Goal: Complete application form: Complete application form

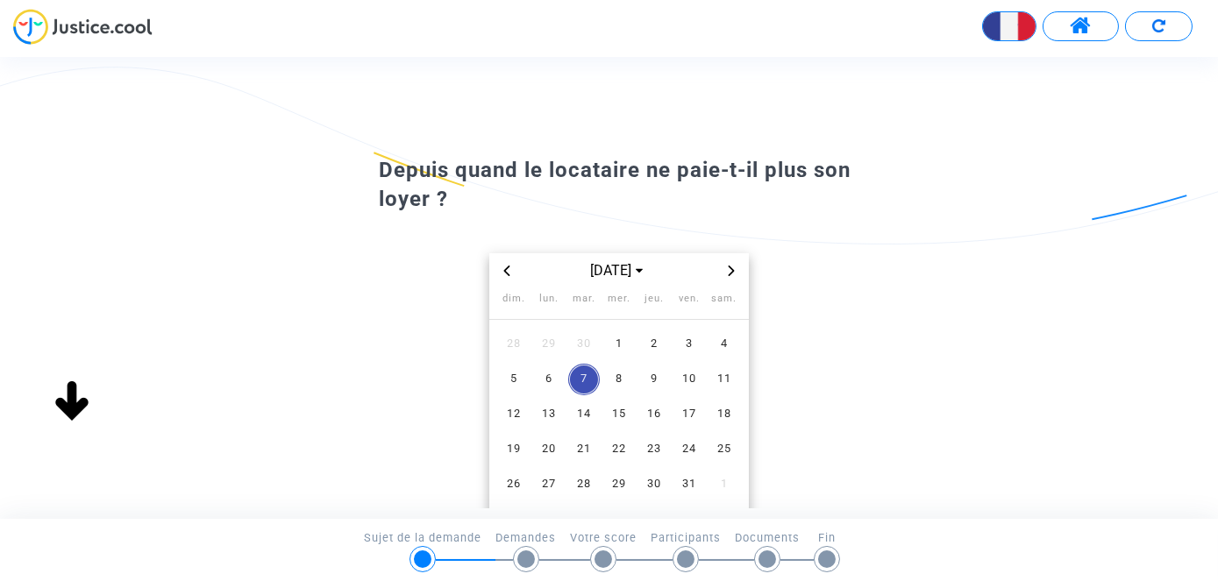
click at [504, 276] on icon "Previous month" at bounding box center [507, 271] width 6 height 11
click at [502, 276] on icon "Previous month" at bounding box center [507, 271] width 11 height 11
click at [616, 396] on span "6" at bounding box center [619, 380] width 32 height 32
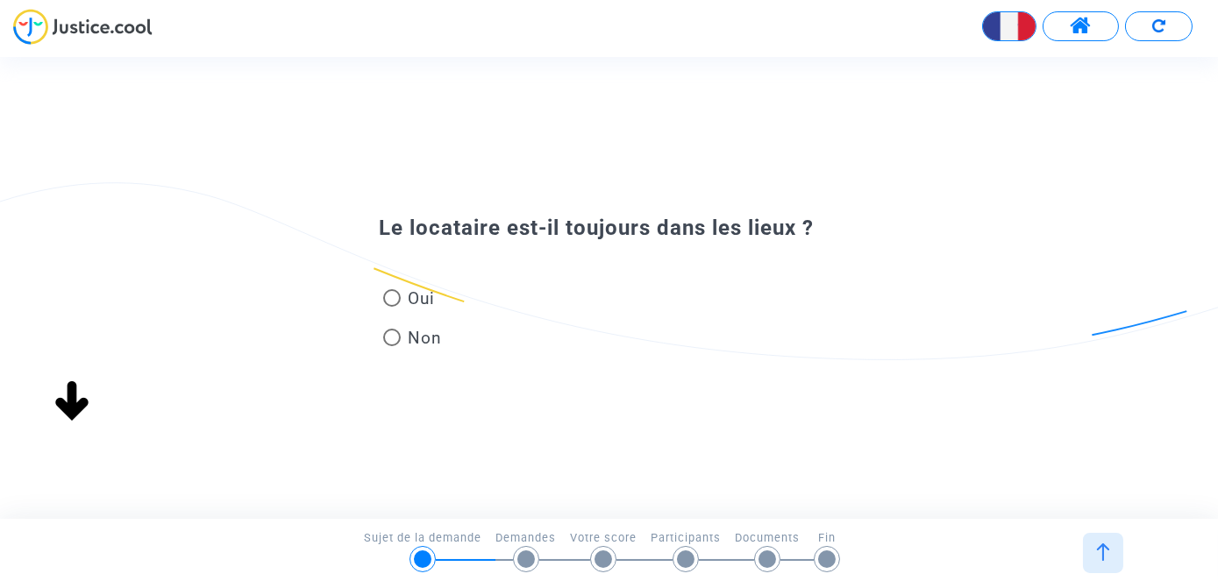
click at [393, 337] on span at bounding box center [392, 338] width 18 height 18
click at [392, 346] on input "Non" at bounding box center [391, 346] width 1 height 1
radio input "true"
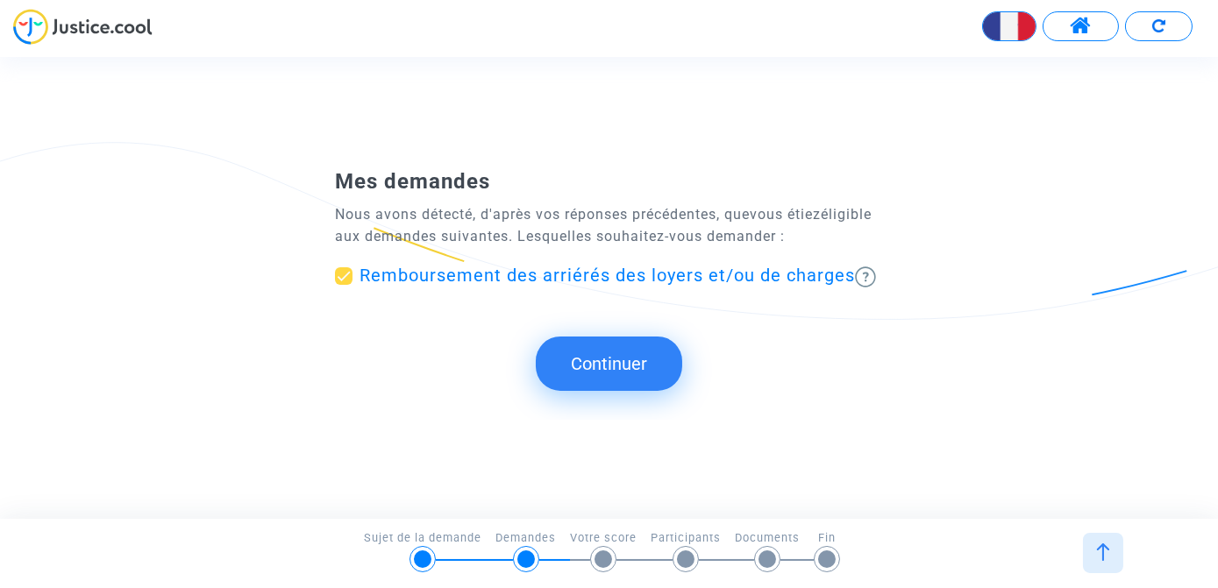
click at [617, 356] on button "Continuer" at bounding box center [609, 364] width 146 height 54
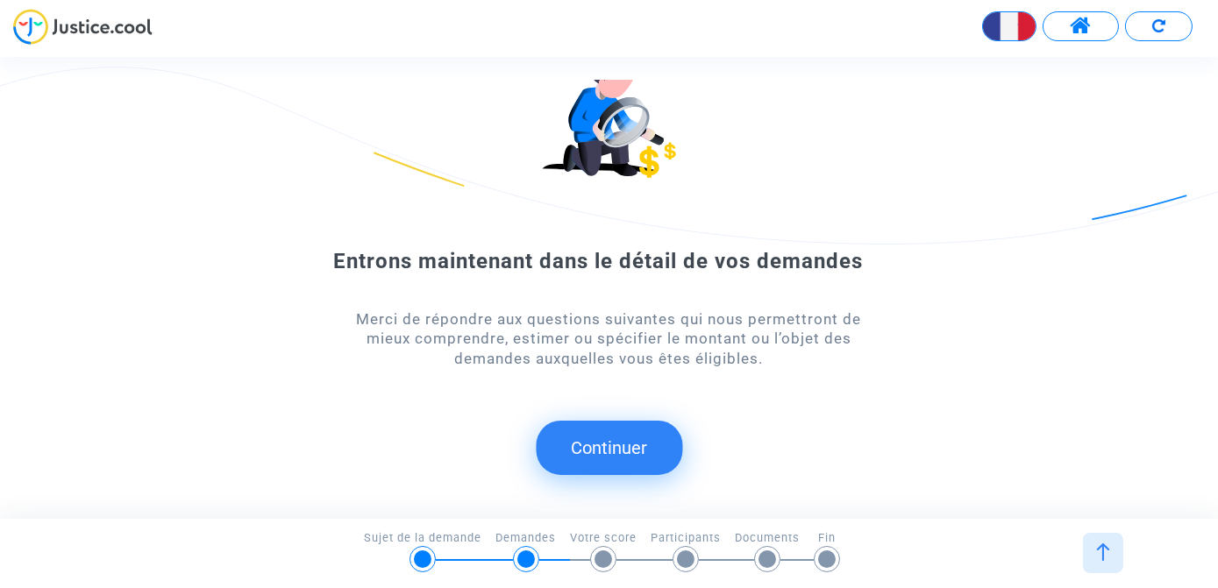
scroll to position [118, 0]
click at [622, 433] on button "Continuer" at bounding box center [609, 448] width 146 height 54
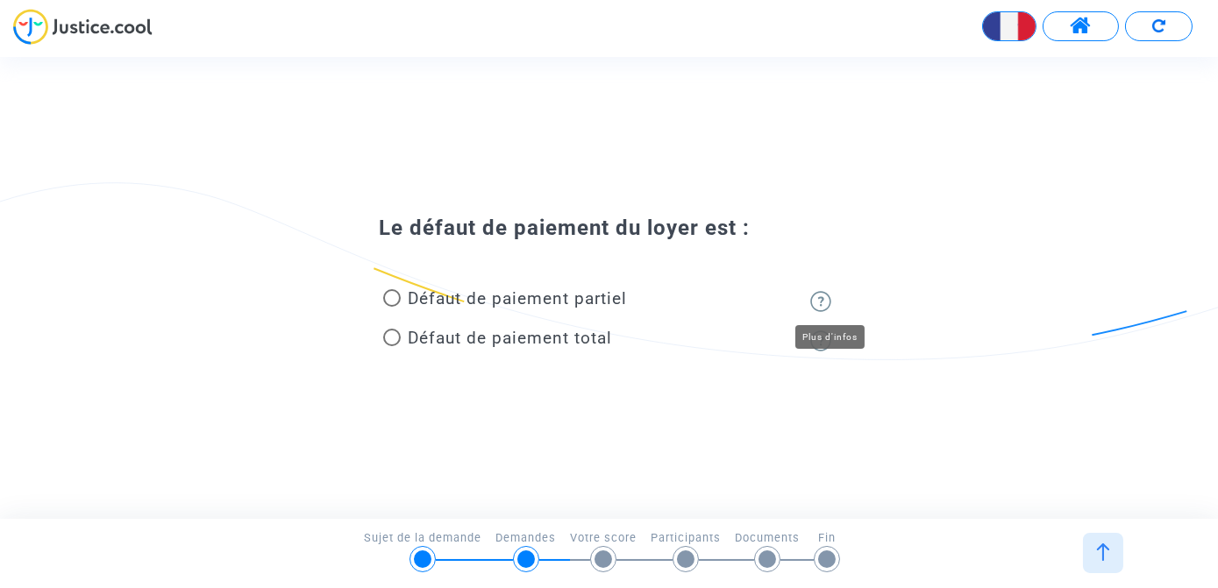
click at [818, 297] on img at bounding box center [820, 301] width 21 height 21
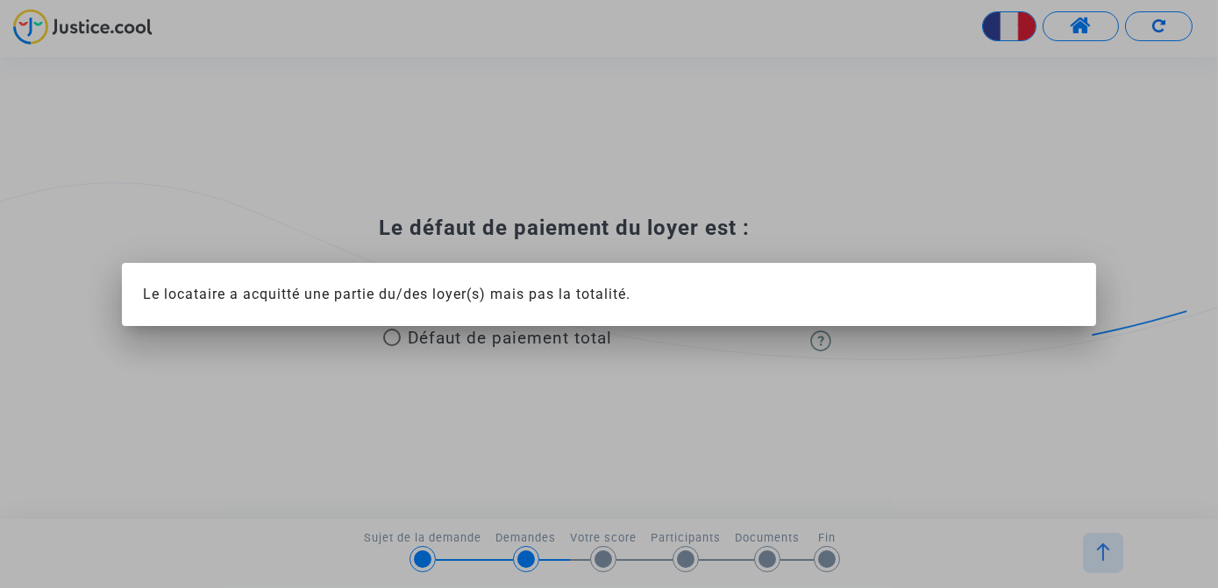
click at [470, 389] on div at bounding box center [609, 294] width 1218 height 588
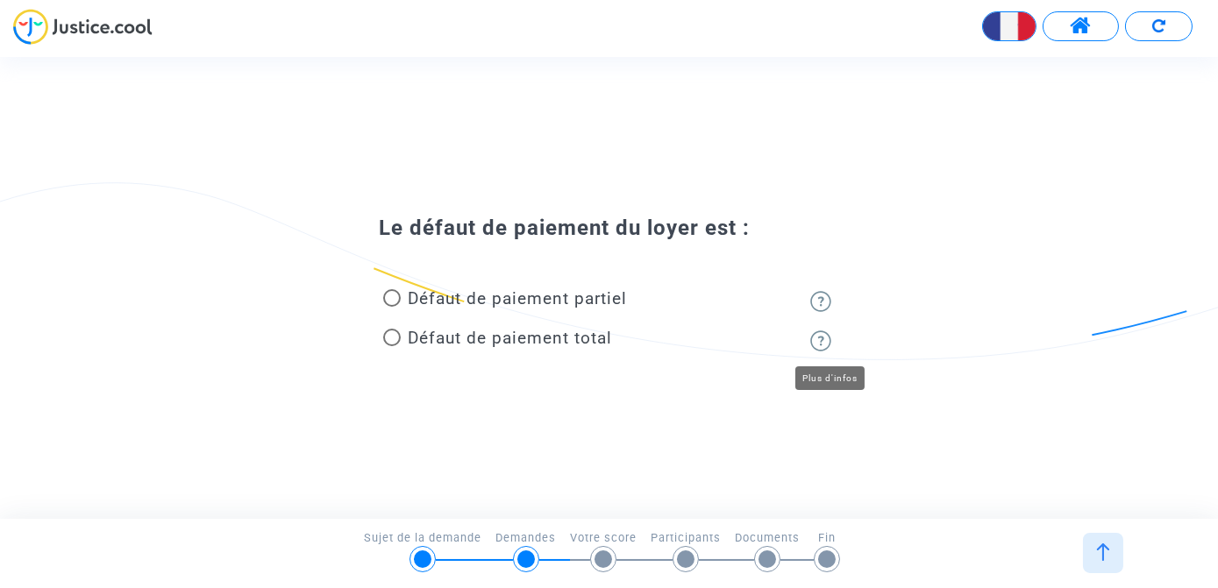
click at [819, 339] on img at bounding box center [820, 341] width 21 height 21
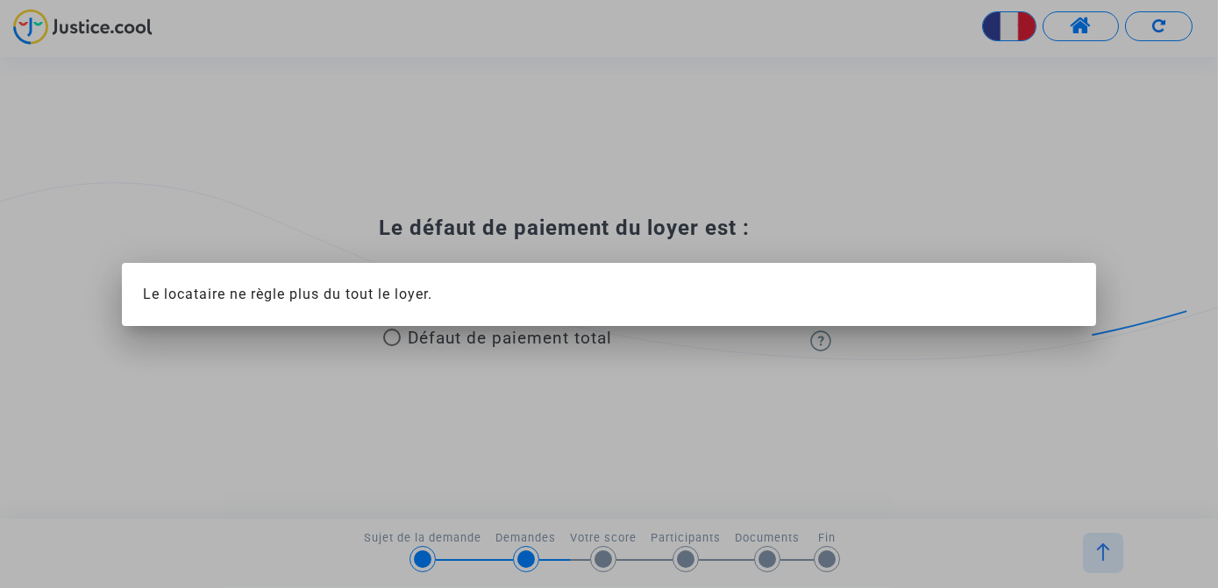
click at [639, 366] on div at bounding box center [609, 294] width 1218 height 588
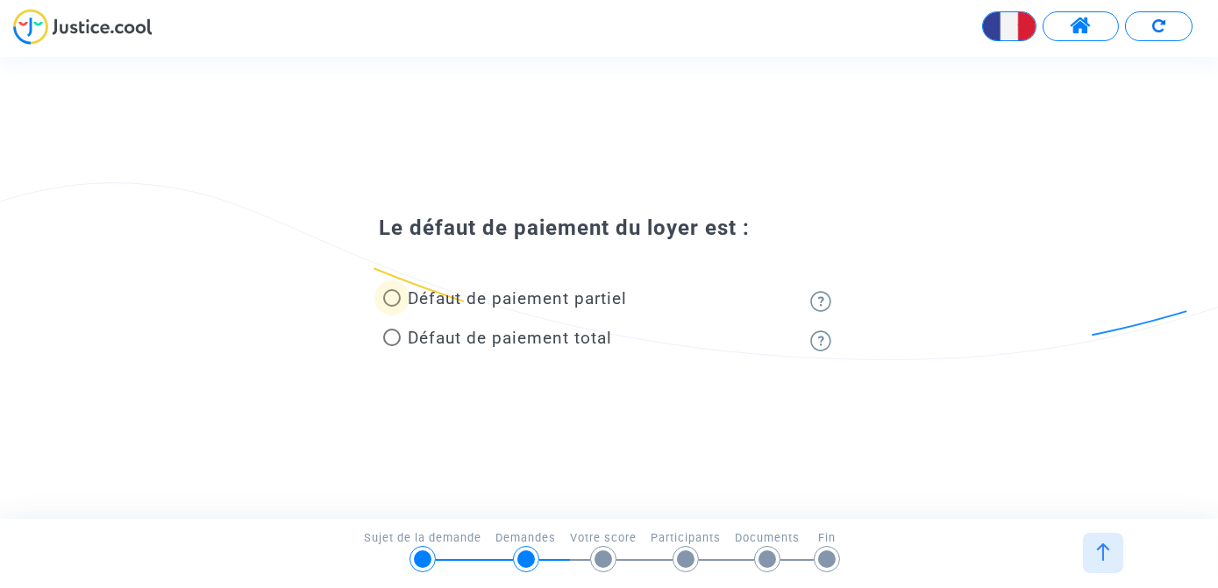
click at [389, 296] on span at bounding box center [392, 298] width 18 height 18
click at [391, 307] on input "Défaut de paiement partiel" at bounding box center [391, 307] width 1 height 1
radio input "true"
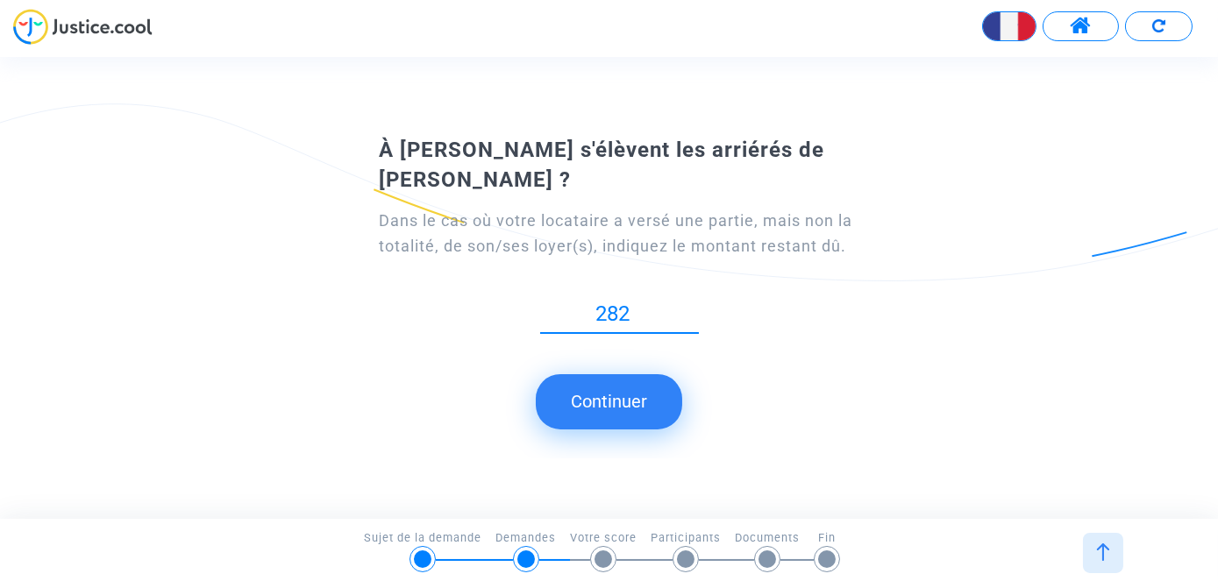
type input "282"
click at [624, 395] on button "Continuer" at bounding box center [609, 401] width 146 height 54
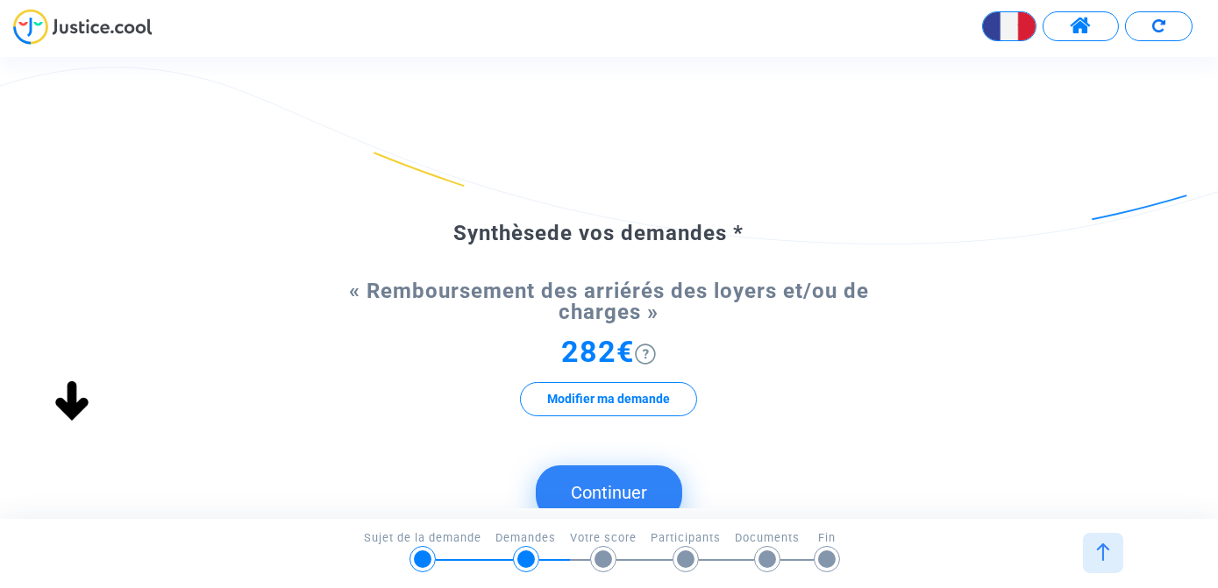
scroll to position [79, 0]
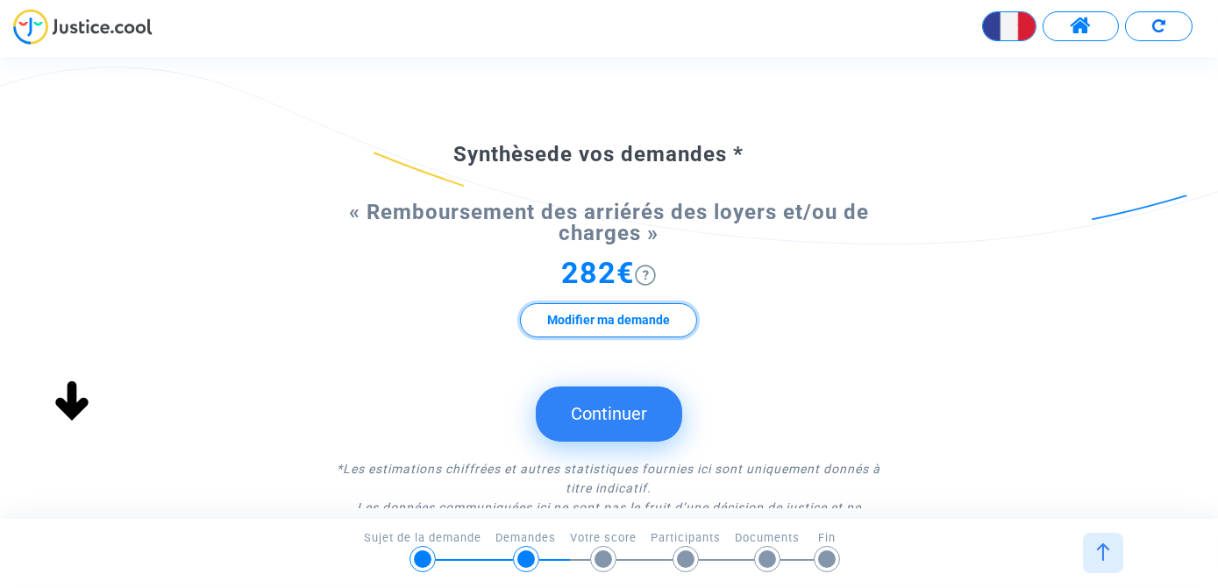
click at [629, 330] on button "Modifier ma demande" at bounding box center [608, 320] width 177 height 34
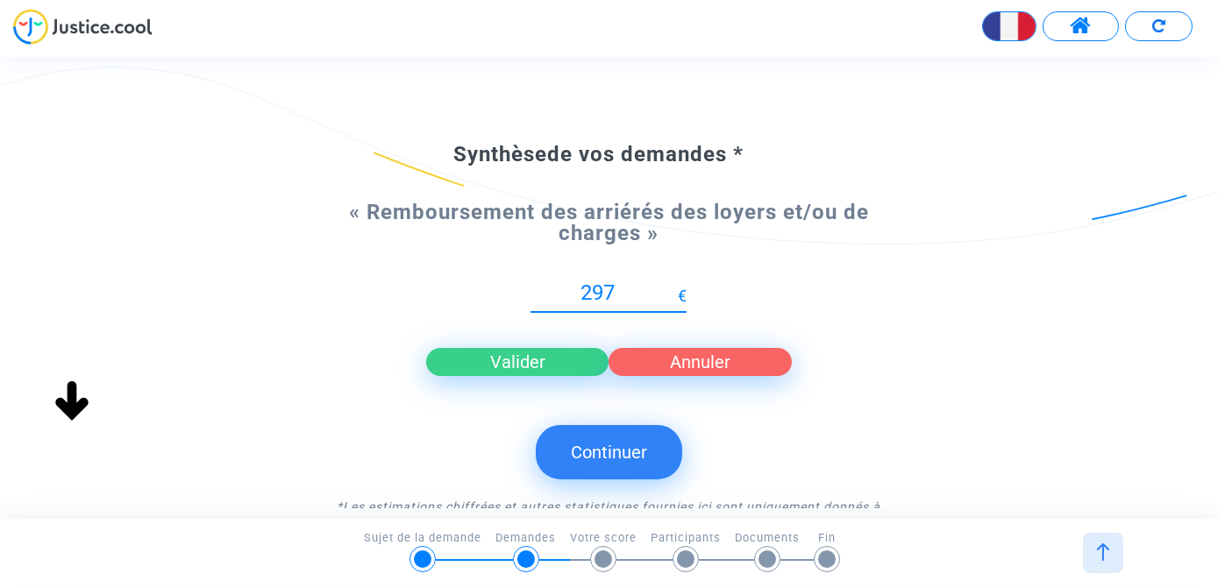
type input "297"
click at [512, 367] on button "Valider" at bounding box center [517, 362] width 182 height 28
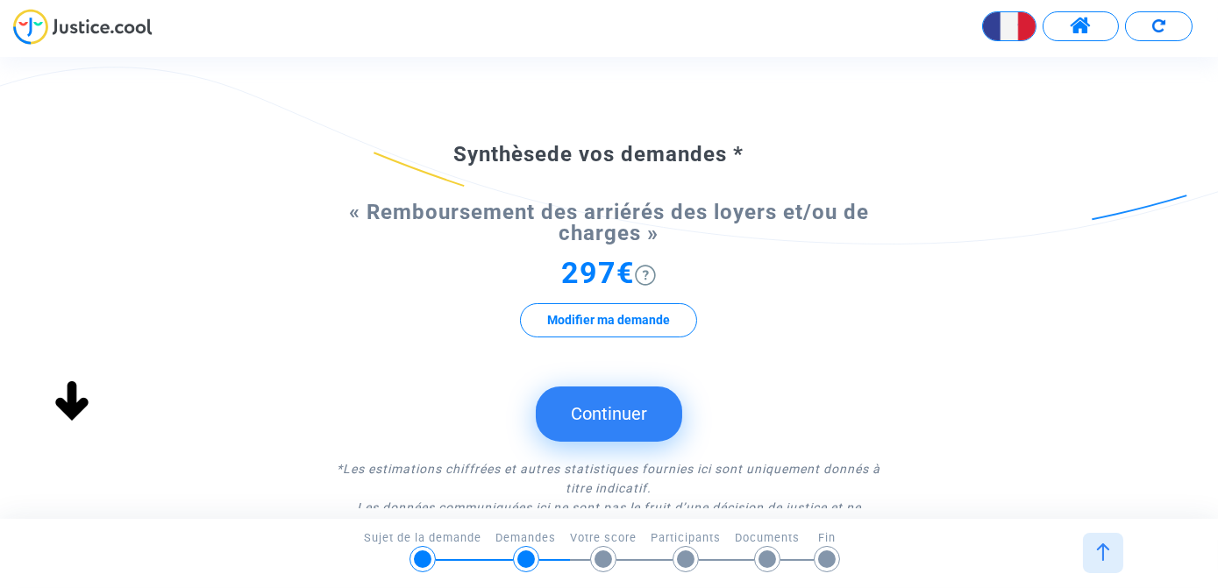
click at [638, 424] on button "Continuer" at bounding box center [609, 414] width 146 height 54
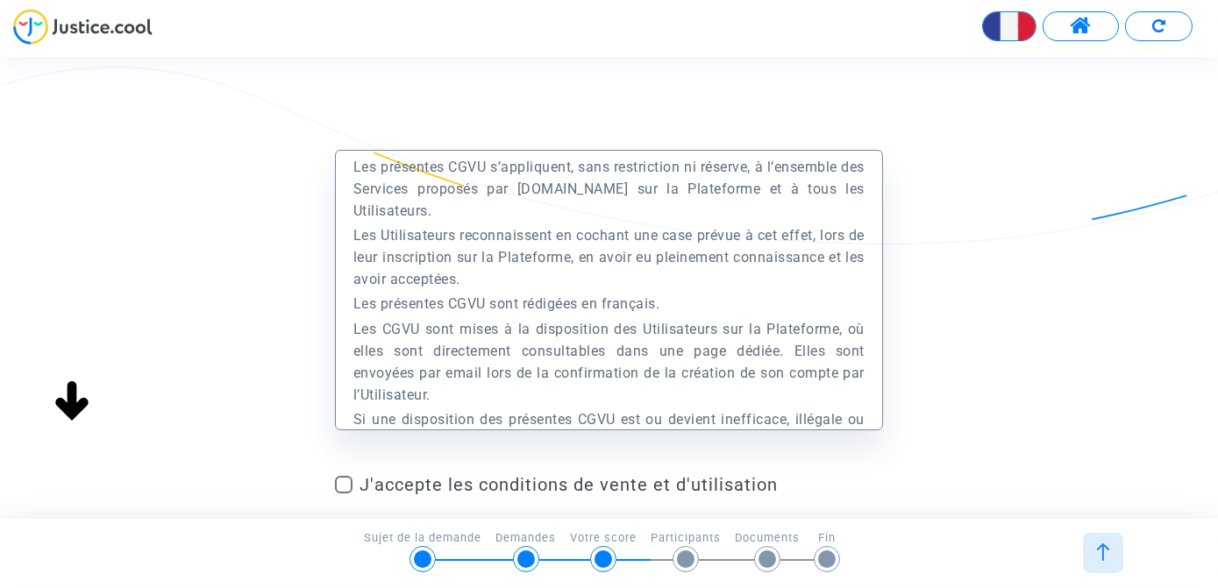
scroll to position [1754, 0]
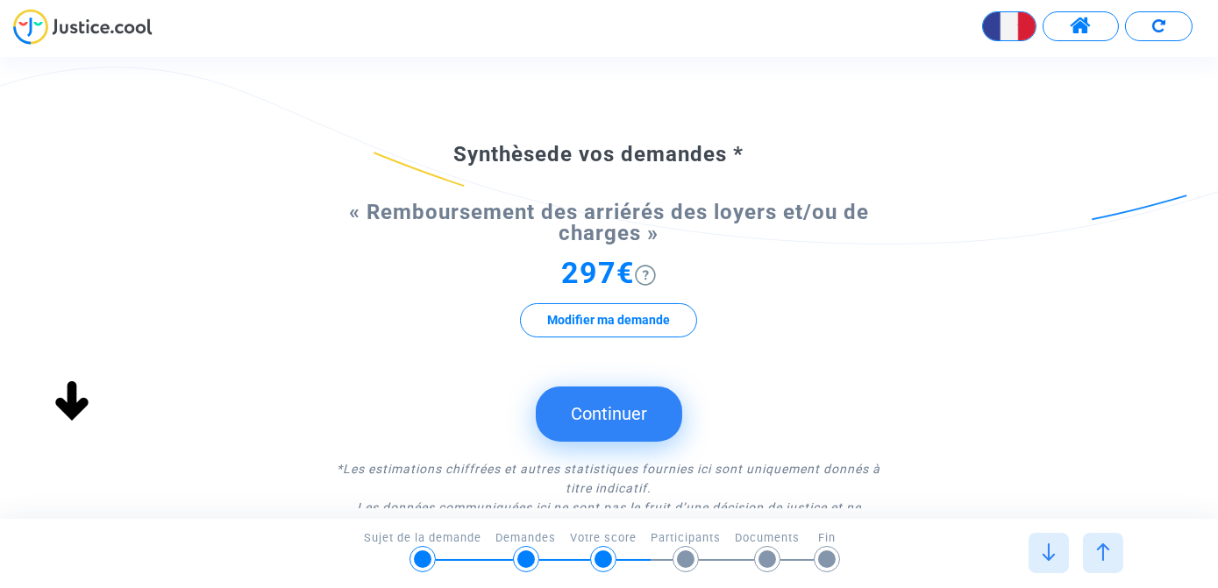
click at [601, 424] on button "Continuer" at bounding box center [609, 414] width 146 height 54
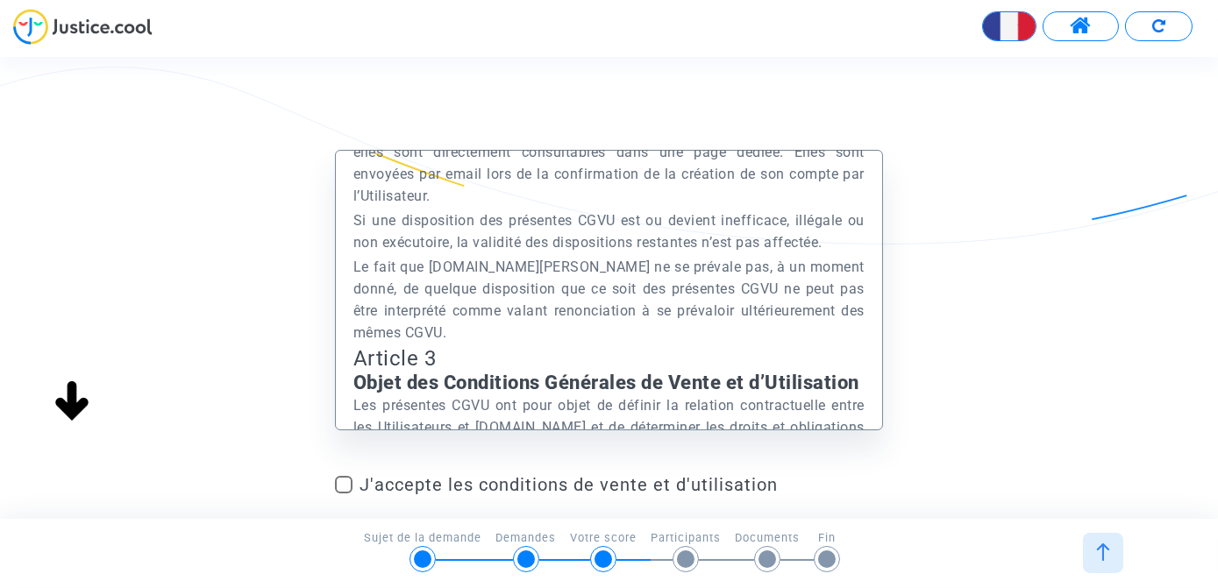
scroll to position [1913, 0]
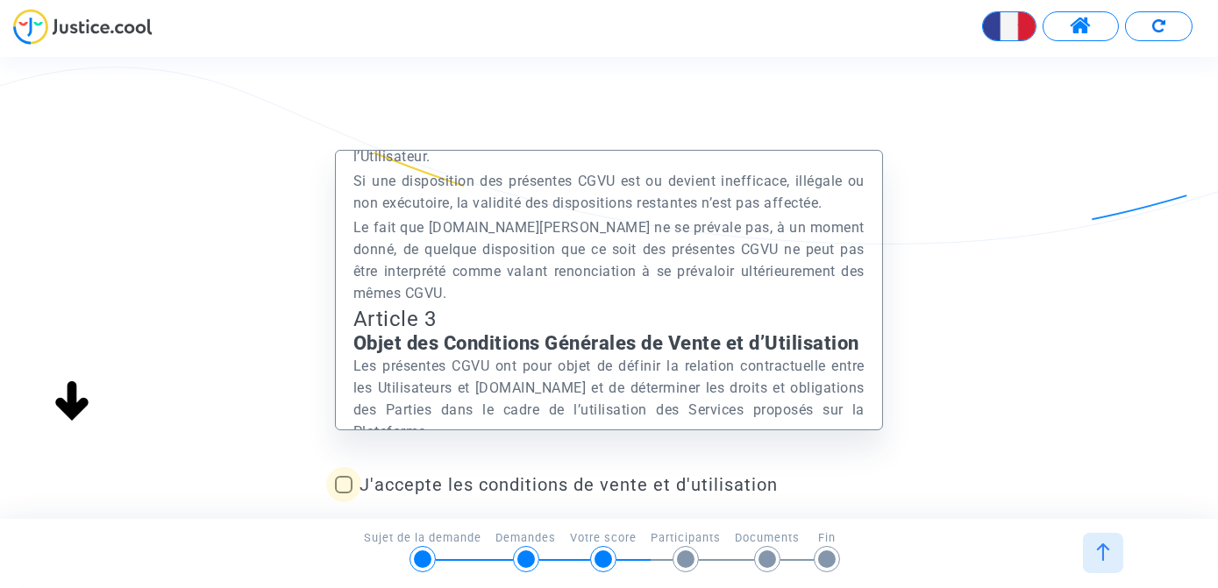
click at [348, 481] on span at bounding box center [344, 485] width 18 height 18
click at [344, 494] on input "J'accepte les conditions de vente et d'utilisation" at bounding box center [343, 494] width 1 height 1
checkbox input "true"
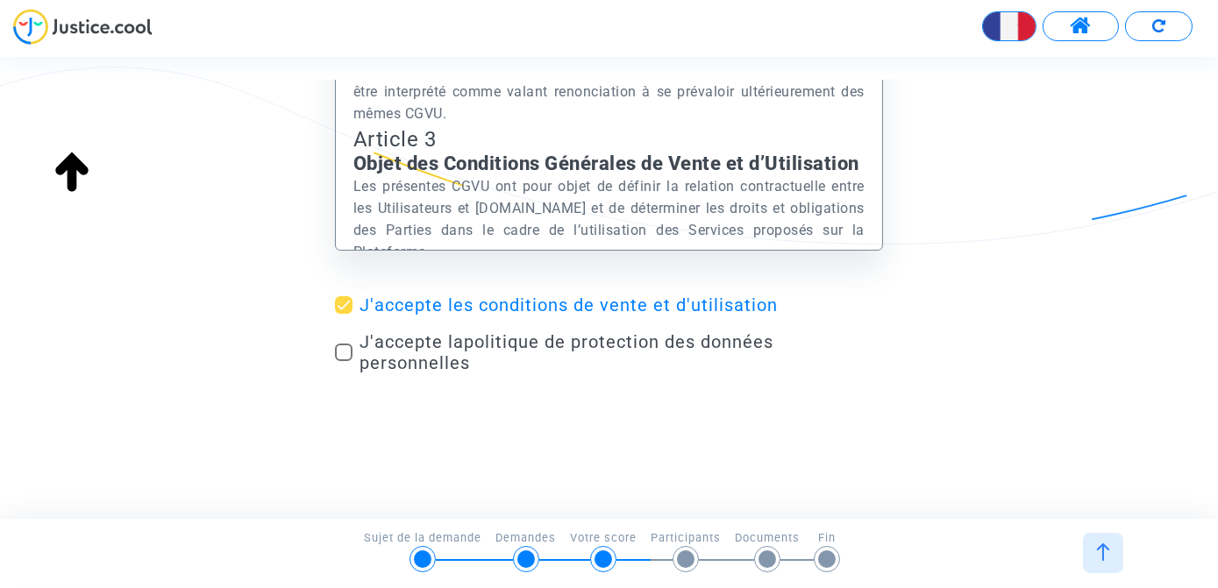
scroll to position [187, 0]
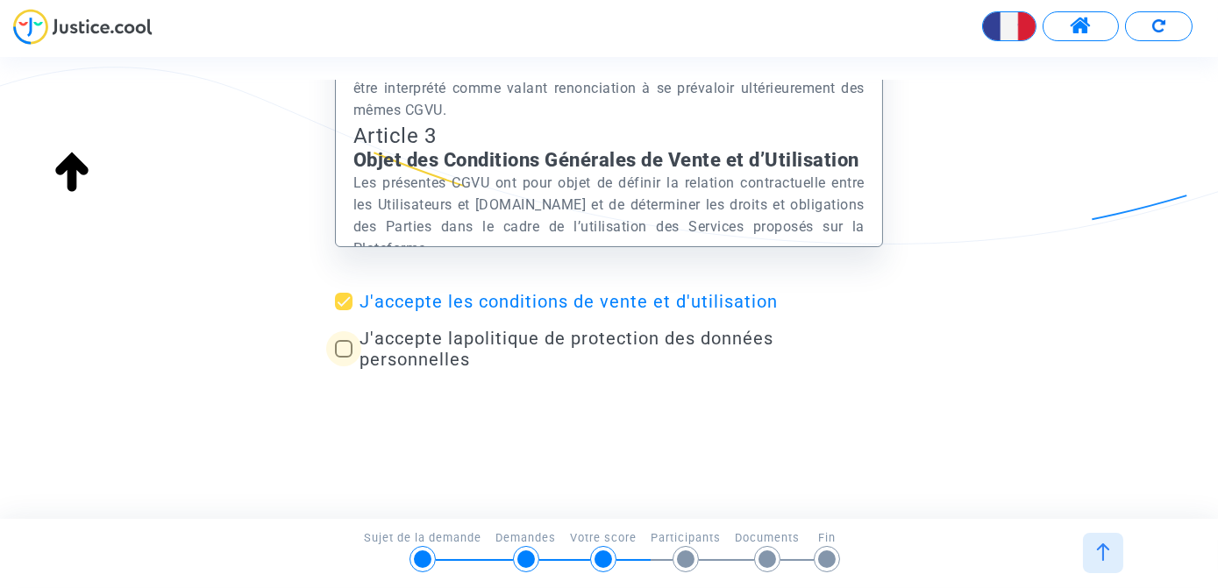
click at [344, 346] on span at bounding box center [344, 349] width 18 height 18
click at [344, 358] on input "J'accepte la politique de protection des données personnelles" at bounding box center [343, 358] width 1 height 1
checkbox input "true"
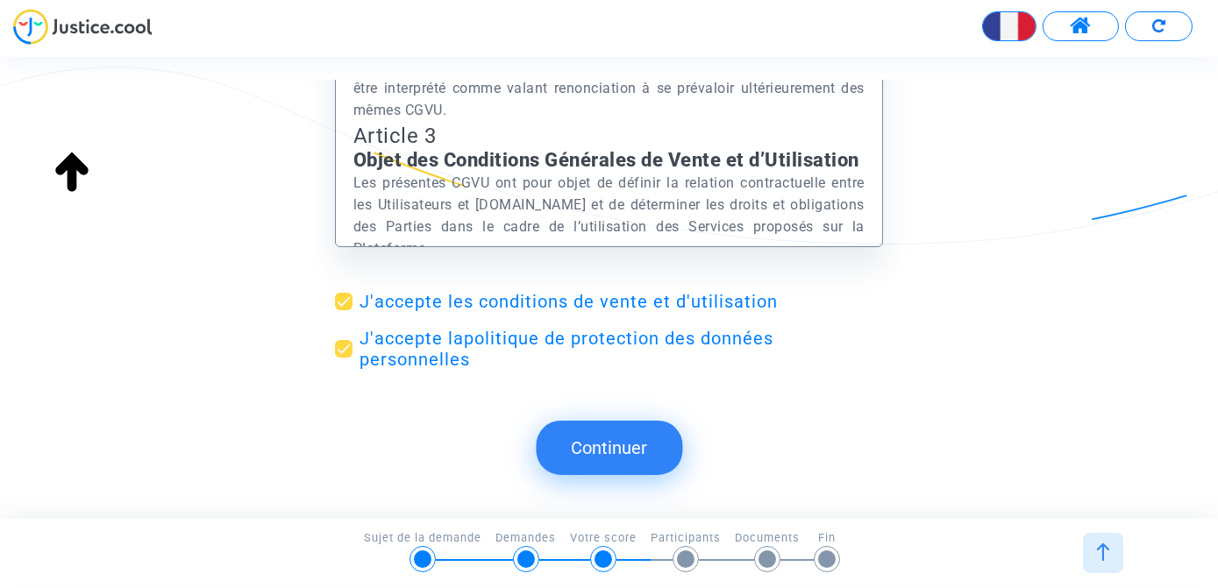
click at [600, 450] on button "Continuer" at bounding box center [609, 448] width 146 height 54
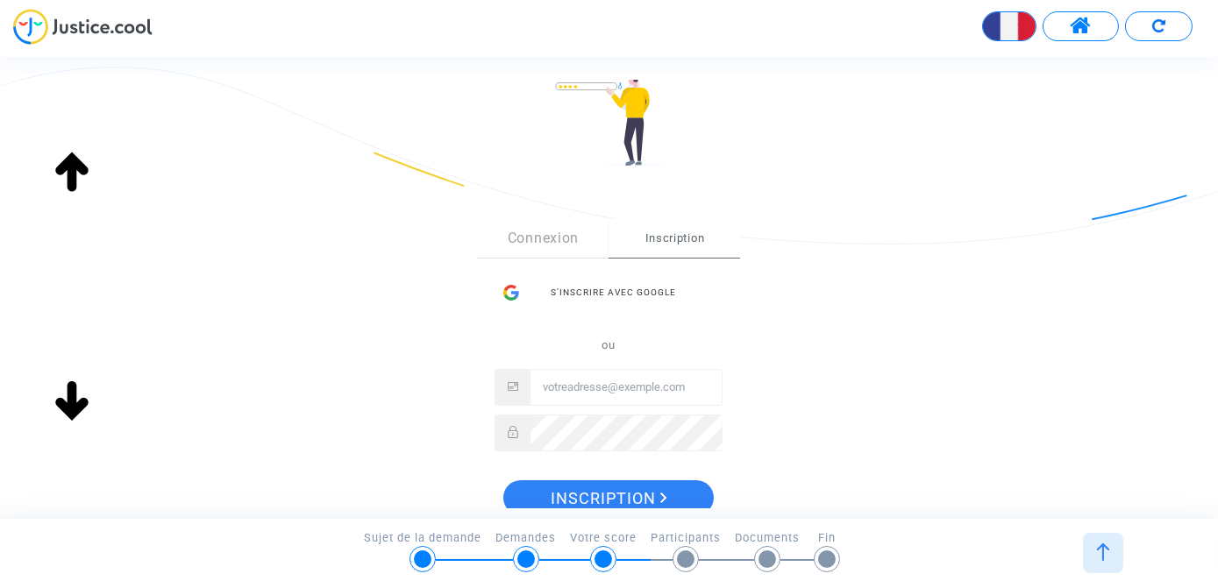
scroll to position [239, 0]
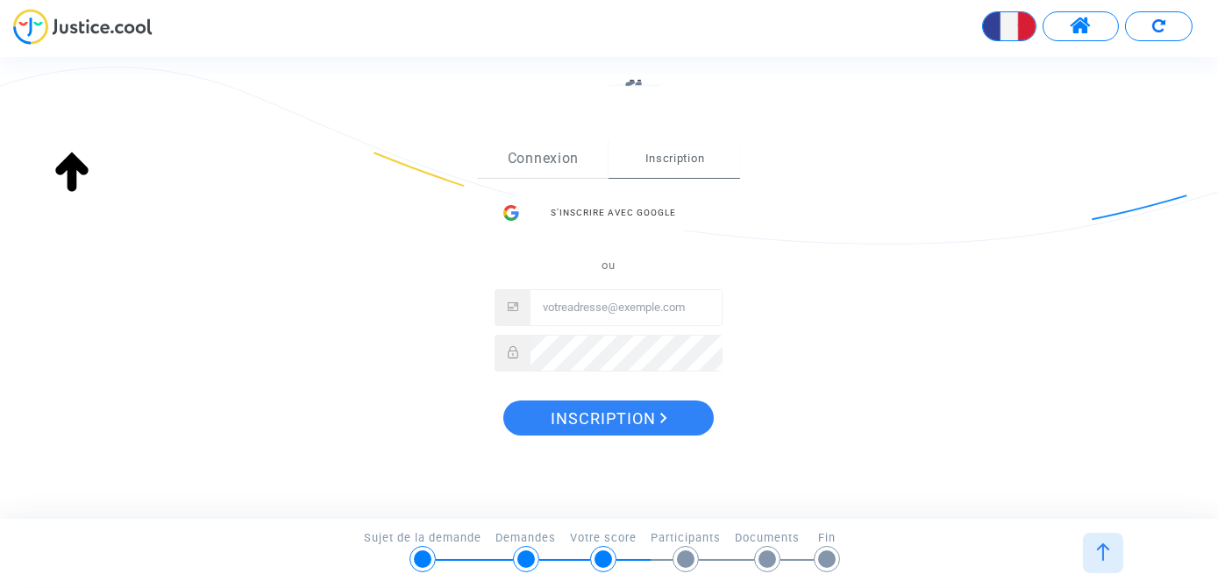
click at [543, 160] on link "Connexion" at bounding box center [543, 158] width 132 height 39
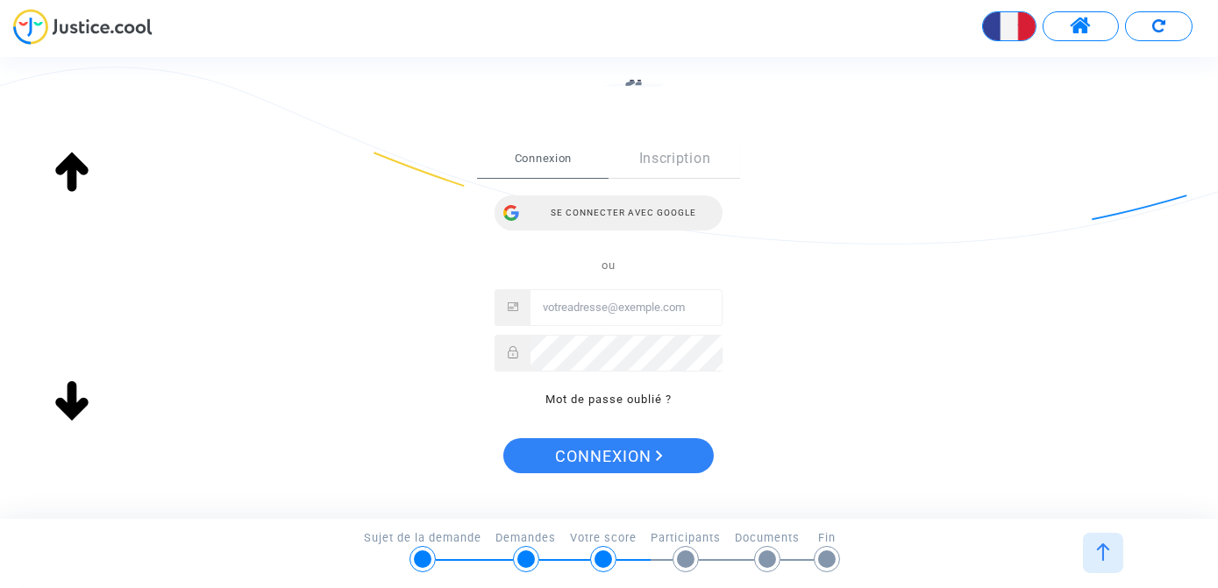
click at [583, 215] on div "Se connecter avec Google" at bounding box center [609, 213] width 228 height 35
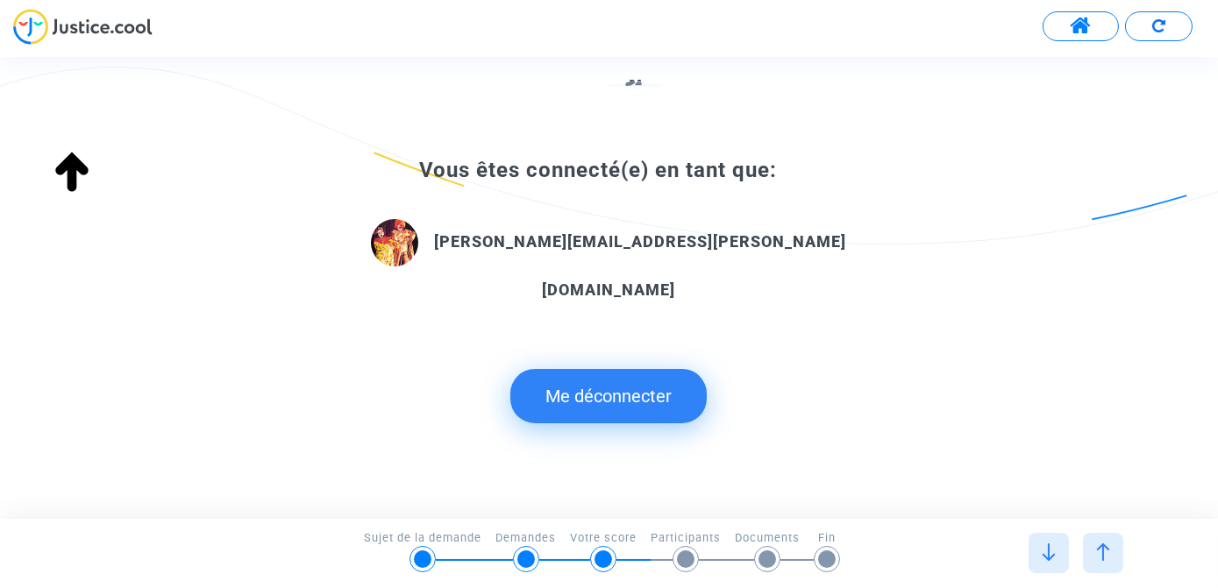
scroll to position [242, 0]
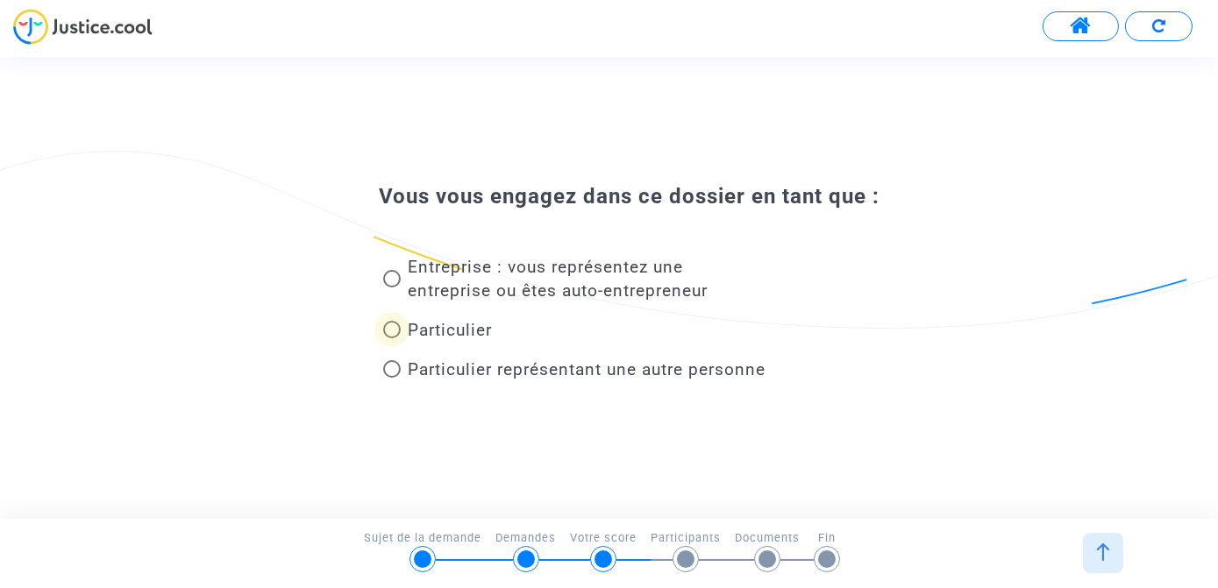
click at [396, 328] on span at bounding box center [392, 330] width 18 height 18
click at [392, 339] on input "Particulier" at bounding box center [391, 339] width 1 height 1
radio input "true"
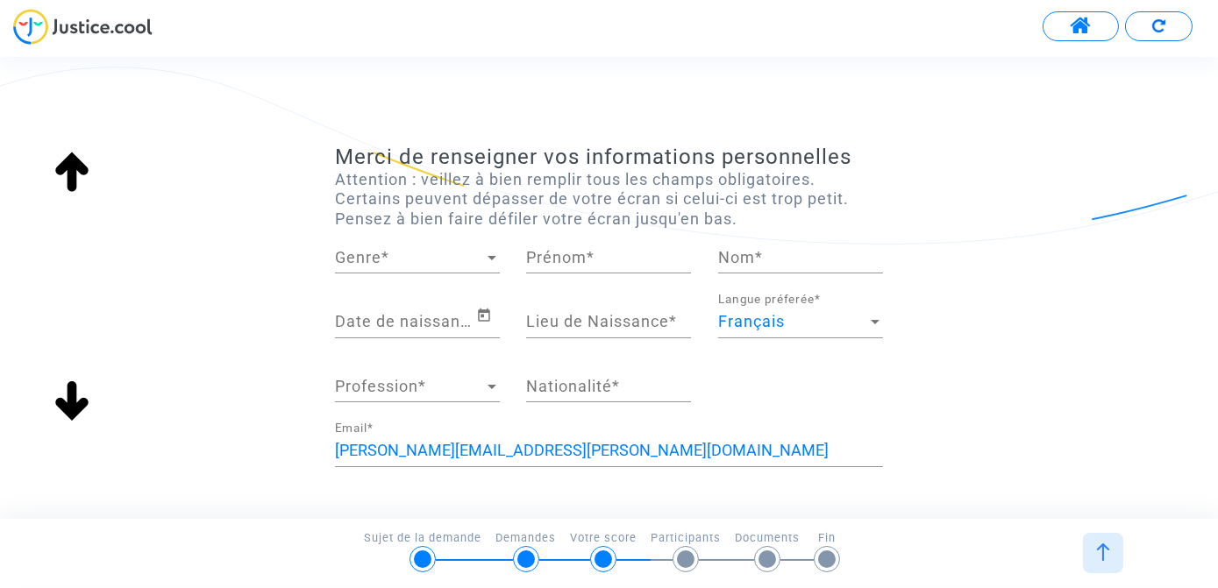
scroll to position [0, 0]
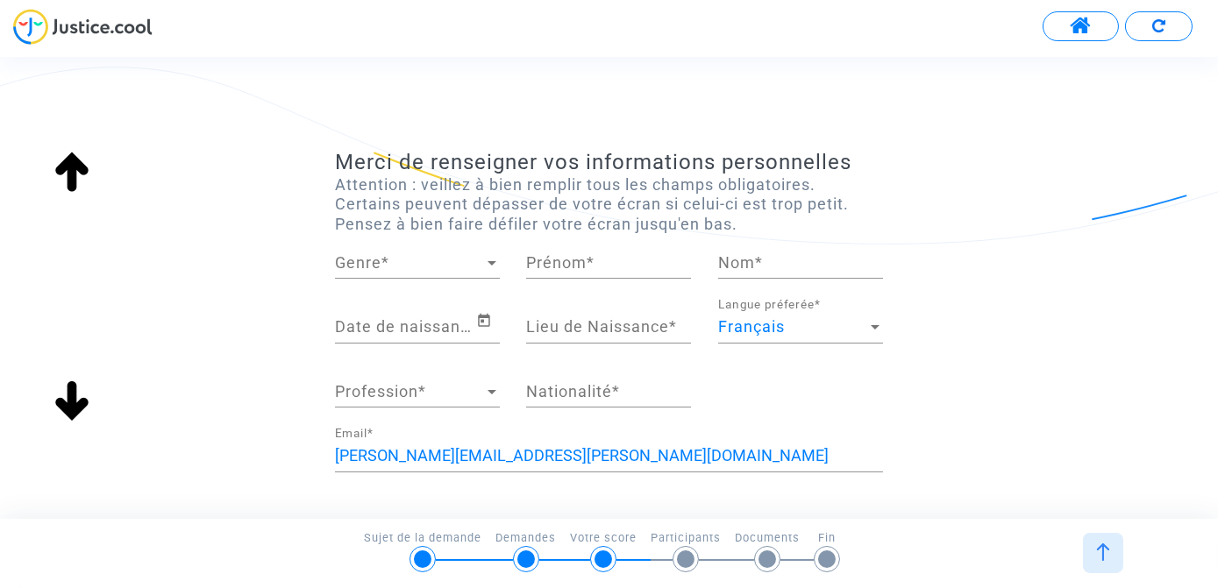
click at [552, 401] on input "Nationalité *" at bounding box center [608, 392] width 165 height 18
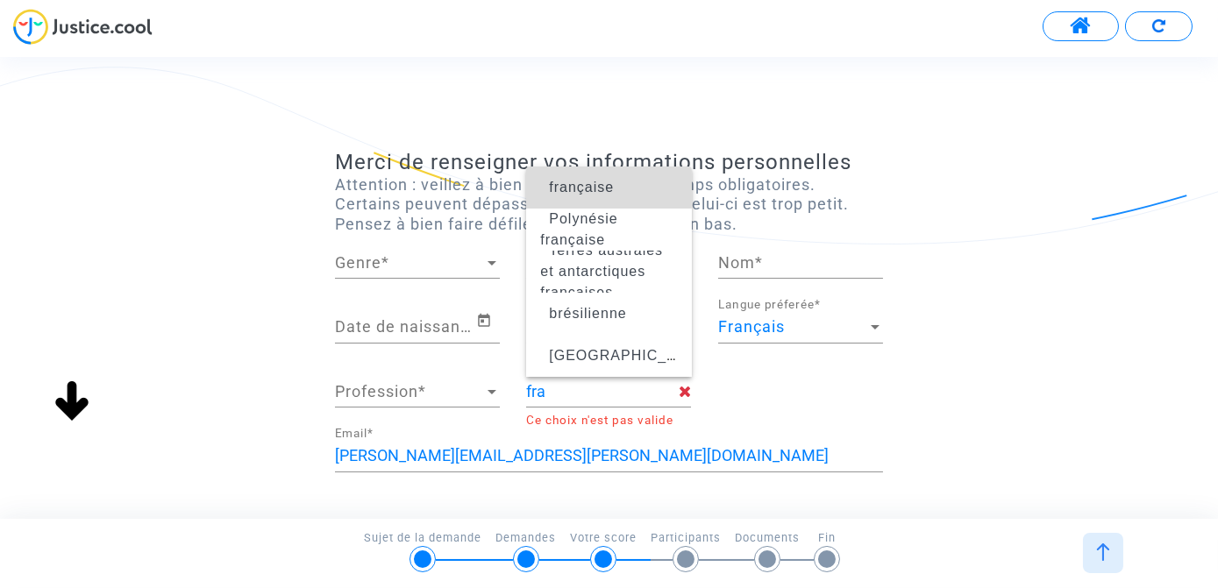
click at [595, 192] on span "française" at bounding box center [581, 187] width 65 height 15
type input "française"
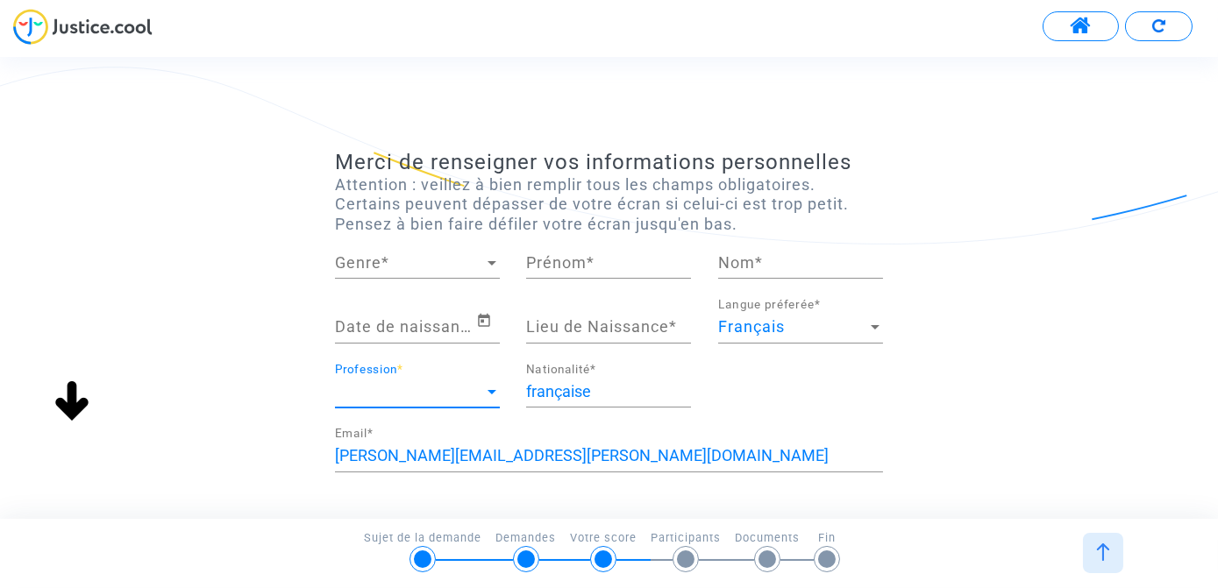
click at [366, 401] on span "Profession" at bounding box center [409, 392] width 149 height 18
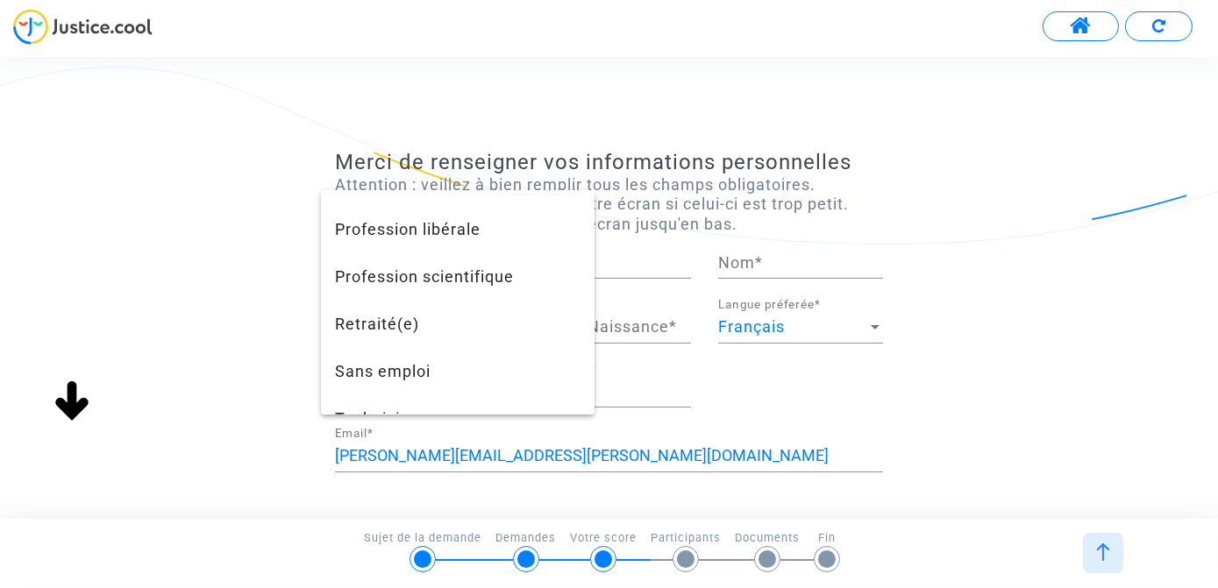
scroll to position [1653, 0]
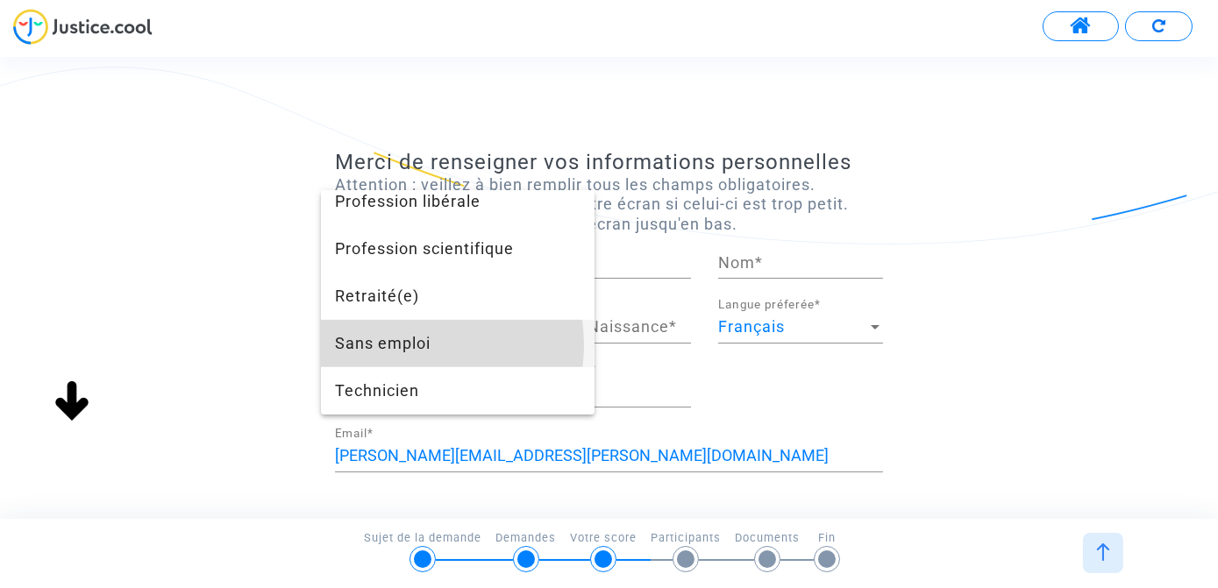
click at [413, 346] on span "Sans emploi" at bounding box center [458, 343] width 246 height 47
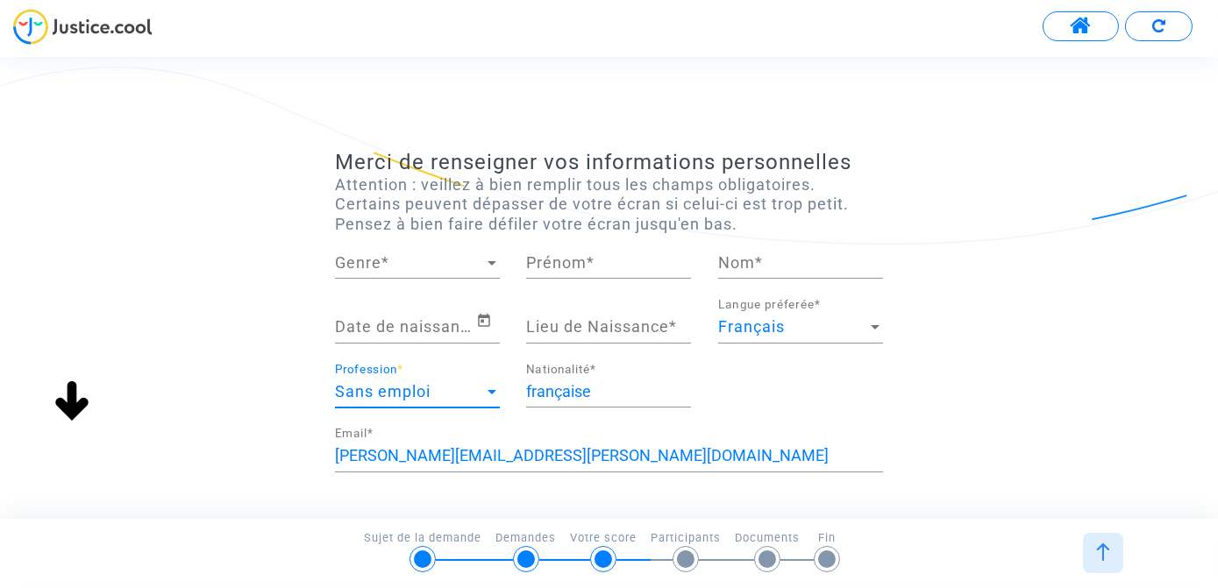
scroll to position [1421, 0]
click at [483, 332] on icon "Open calendar" at bounding box center [484, 320] width 16 height 21
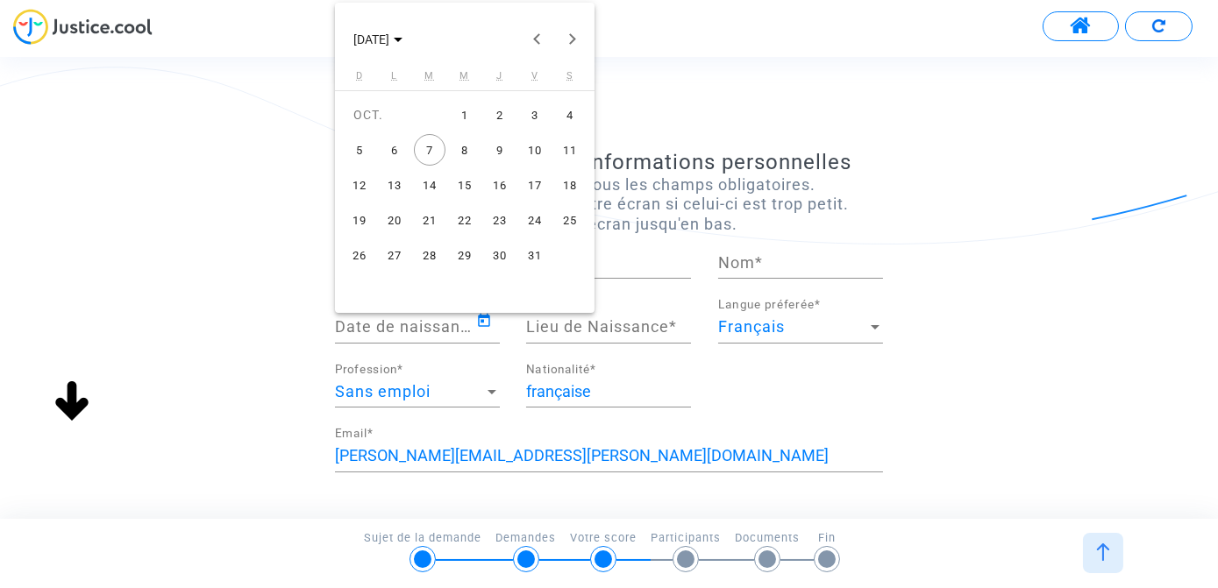
click at [500, 113] on div "2" at bounding box center [500, 115] width 32 height 32
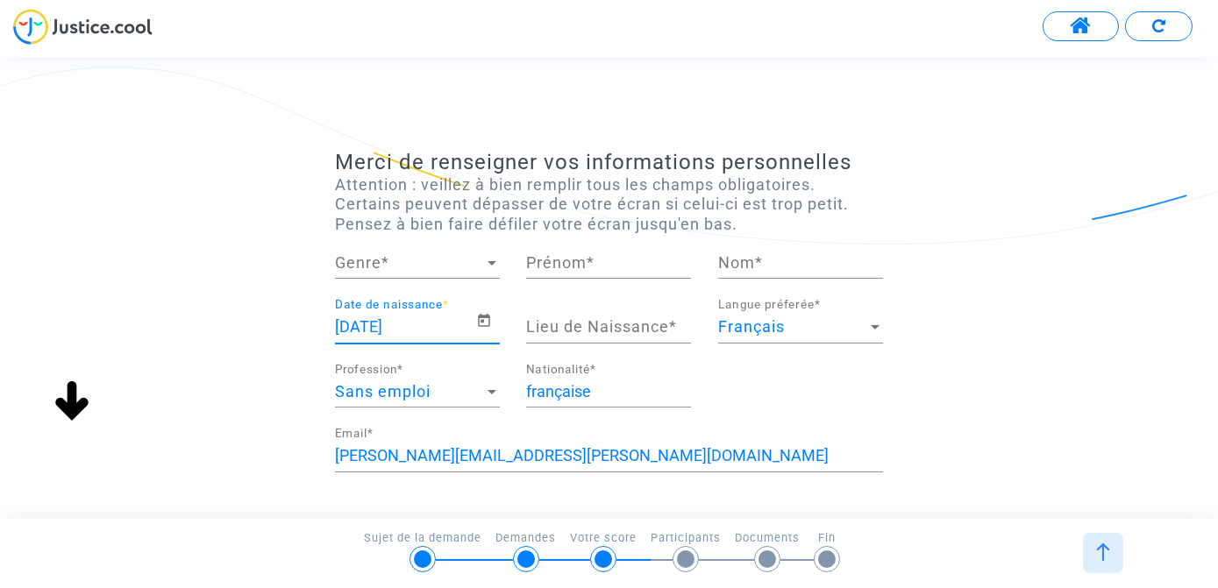
click at [376, 336] on input "[DATE]" at bounding box center [405, 327] width 141 height 18
click at [481, 332] on icon "Open calendar" at bounding box center [484, 320] width 16 height 21
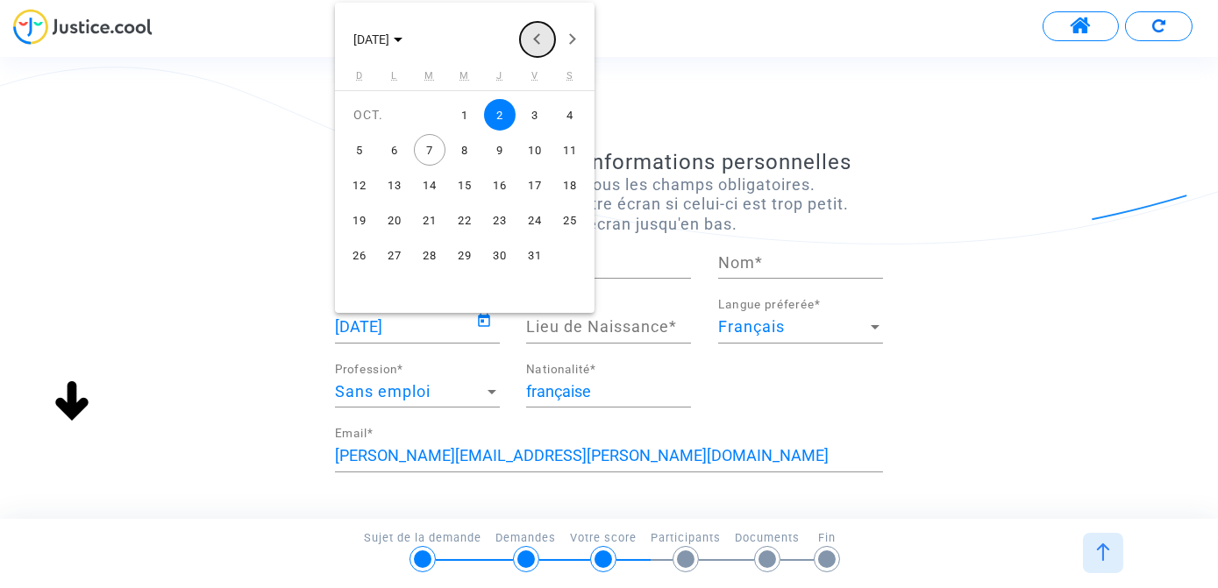
click at [534, 39] on button "Previous month" at bounding box center [537, 39] width 35 height 35
click at [403, 39] on polygon "Choose month and year" at bounding box center [398, 40] width 9 height 4
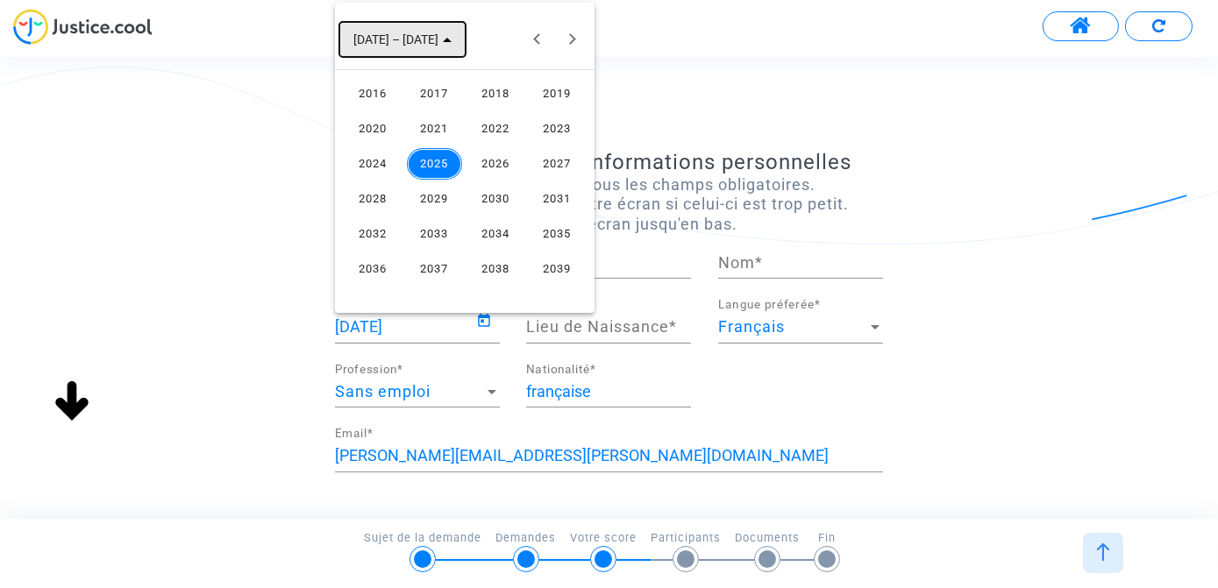
click at [443, 39] on polygon "Choose date" at bounding box center [447, 40] width 9 height 4
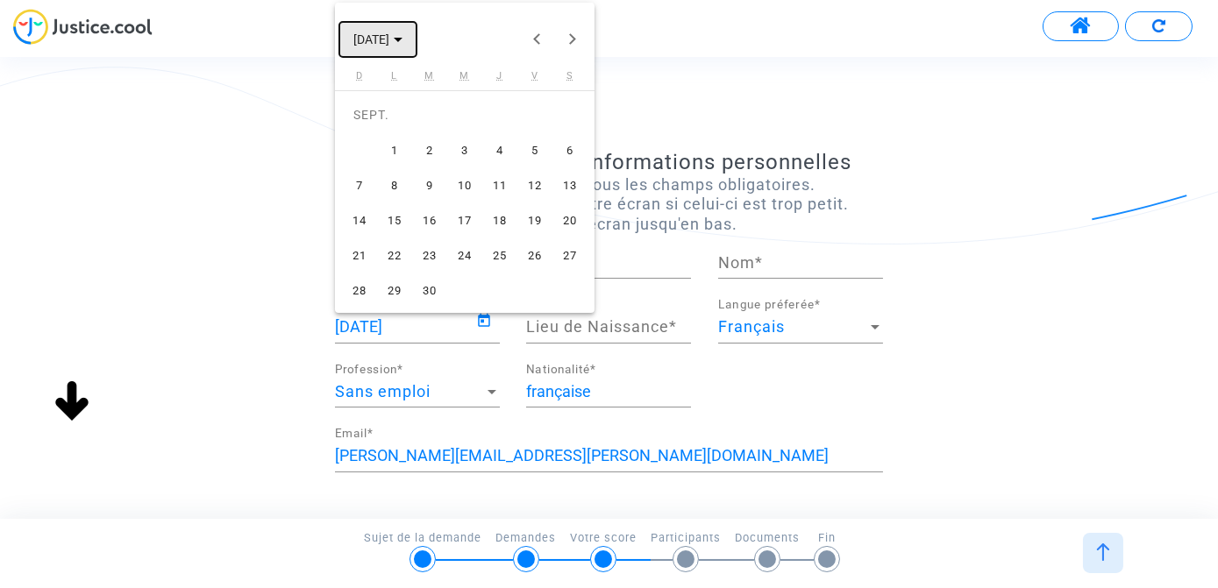
click at [403, 36] on span "[DATE]" at bounding box center [377, 39] width 49 height 14
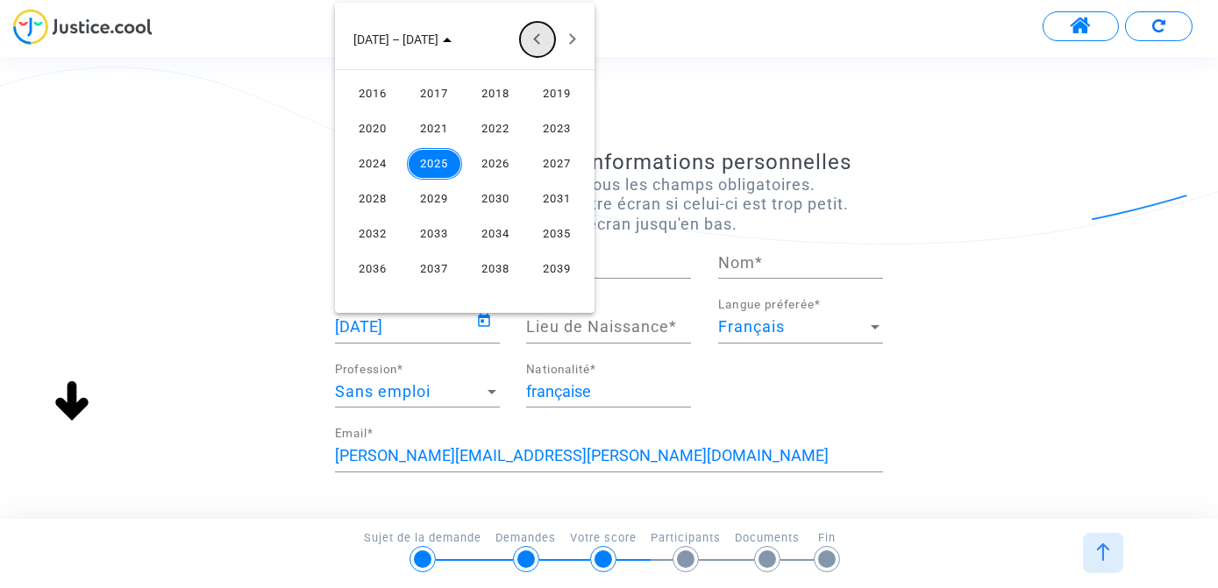
click at [531, 39] on button "Previous 24 years" at bounding box center [537, 39] width 35 height 35
click at [376, 267] on div "1964" at bounding box center [373, 269] width 55 height 32
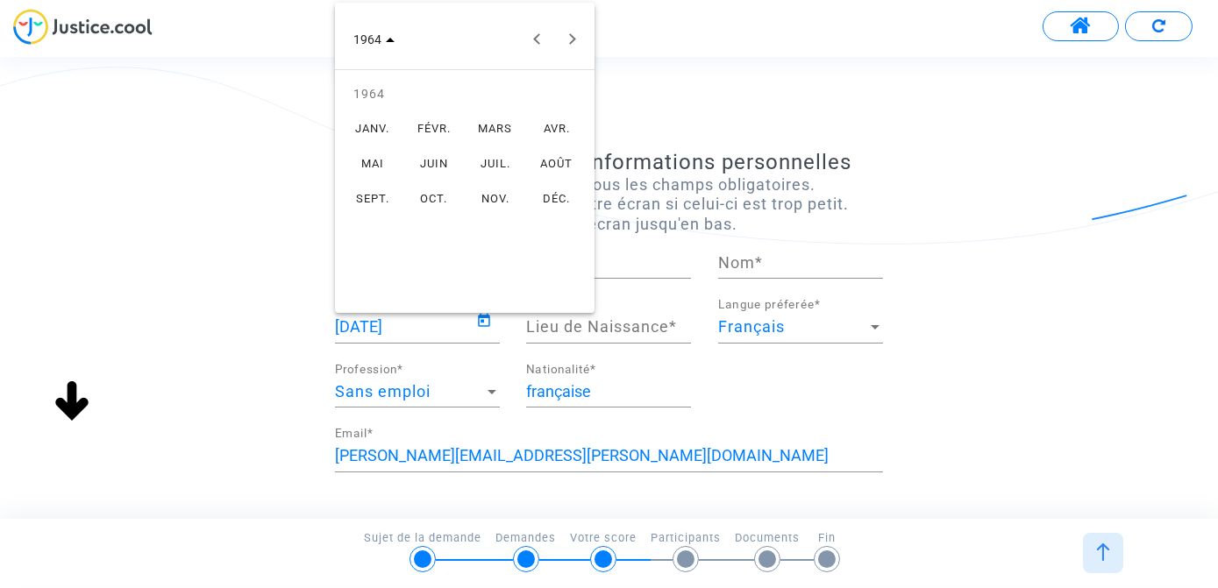
click at [548, 160] on div "AOÛT" at bounding box center [557, 164] width 55 height 32
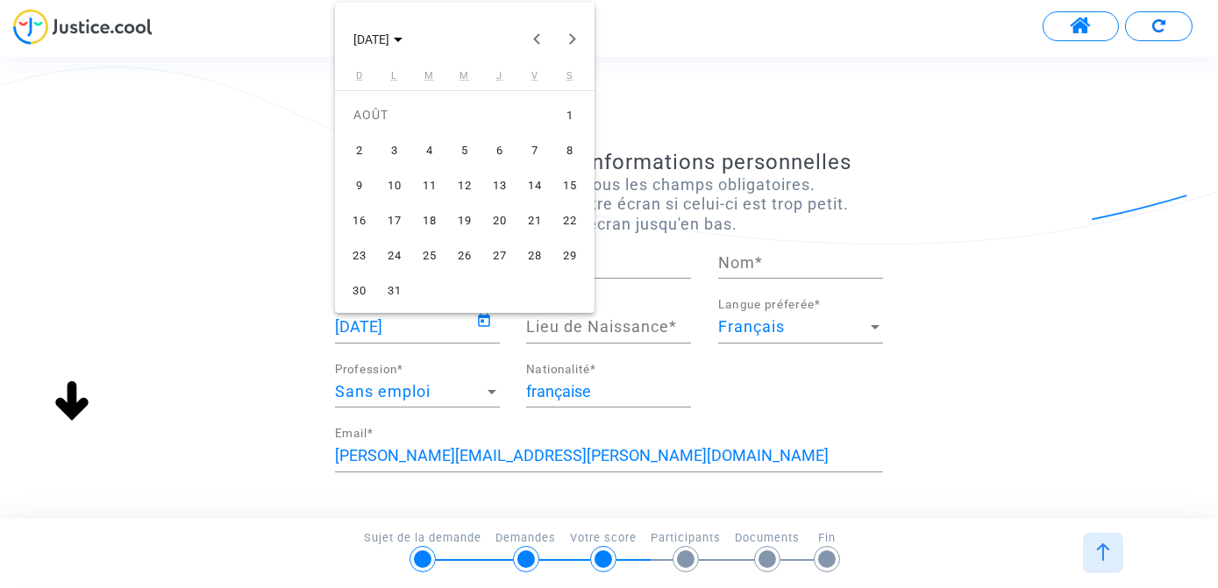
click at [360, 149] on div "2" at bounding box center [360, 150] width 32 height 32
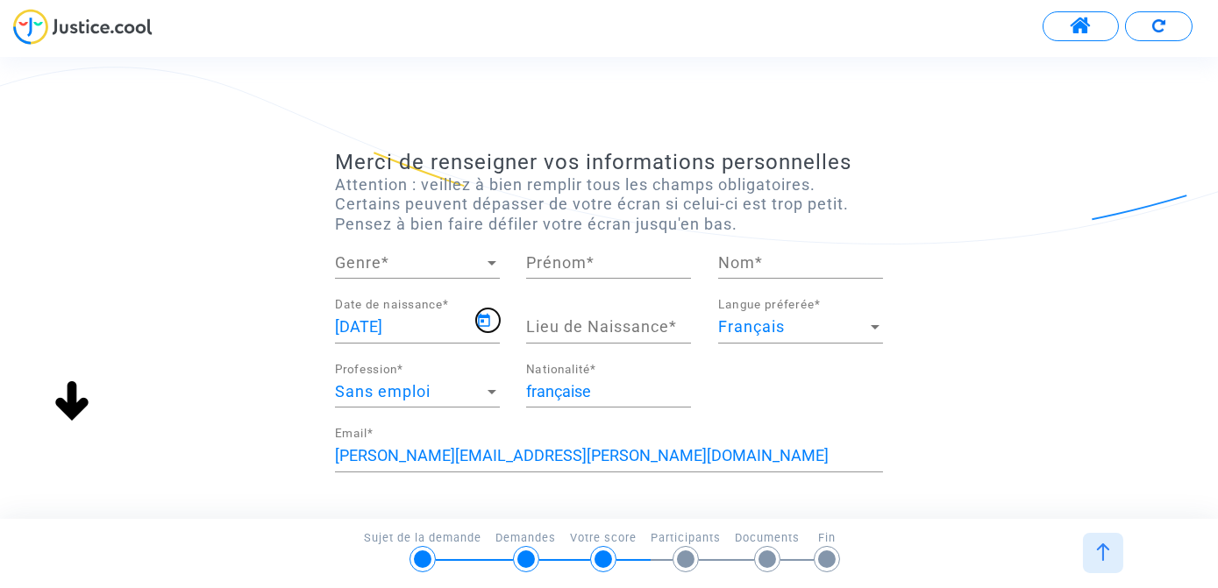
type input "[DATE]"
click at [552, 336] on input "Lieu de Naissance *" at bounding box center [608, 327] width 165 height 18
type input "t"
type input "[GEOGRAPHIC_DATA]"
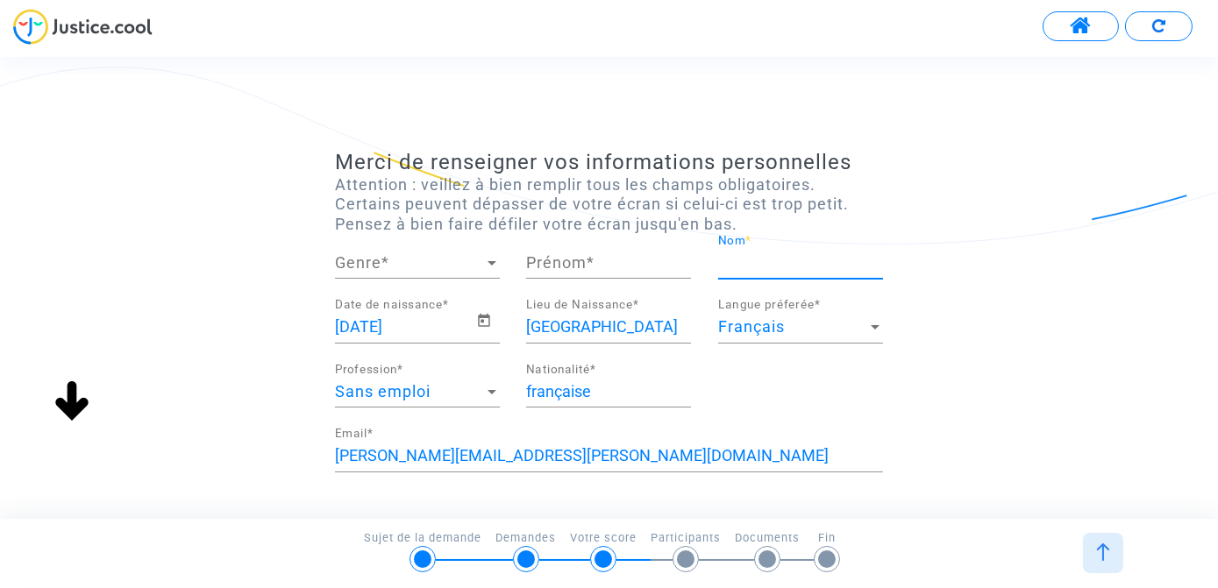
click at [731, 272] on input "Nom *" at bounding box center [800, 263] width 165 height 18
type input "[PERSON_NAME]"
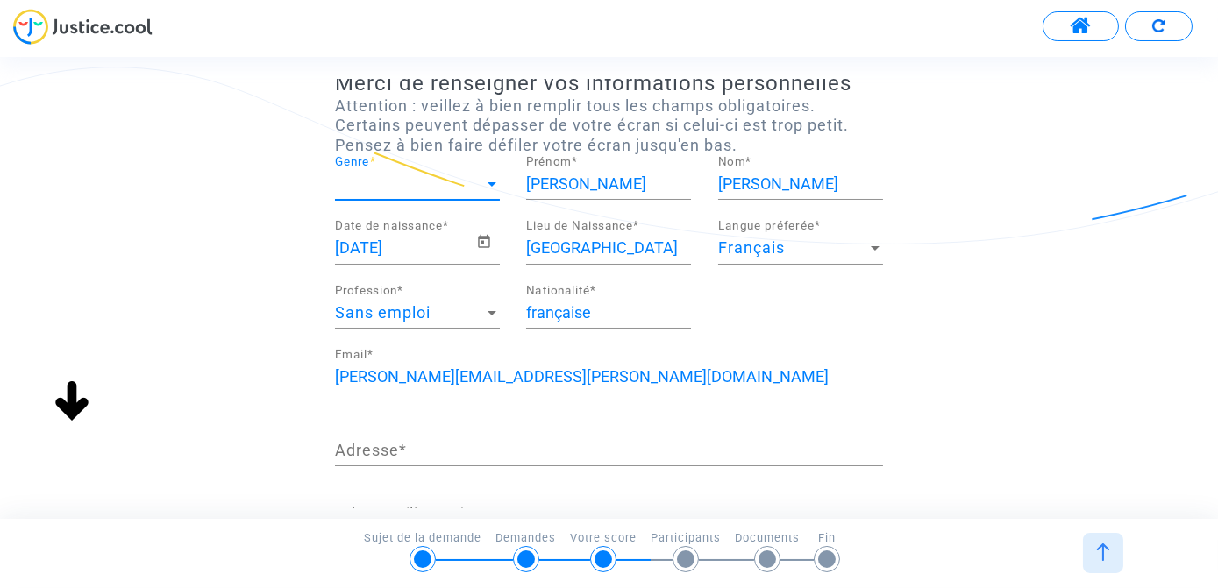
click at [419, 193] on span "Genre" at bounding box center [409, 184] width 149 height 18
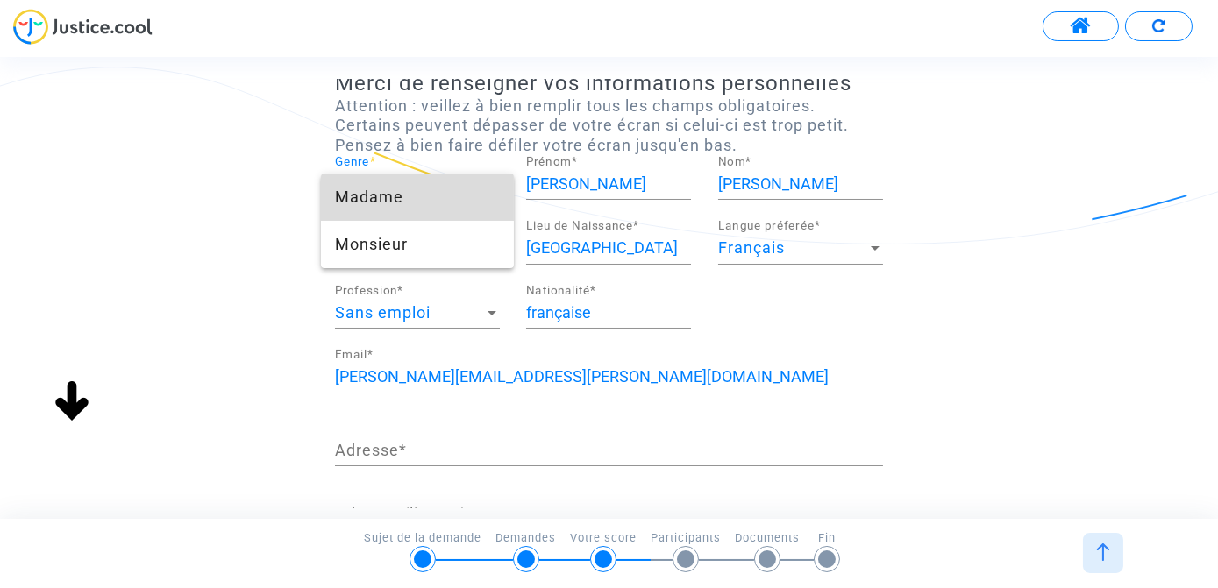
click at [411, 194] on span "Madame" at bounding box center [417, 197] width 165 height 47
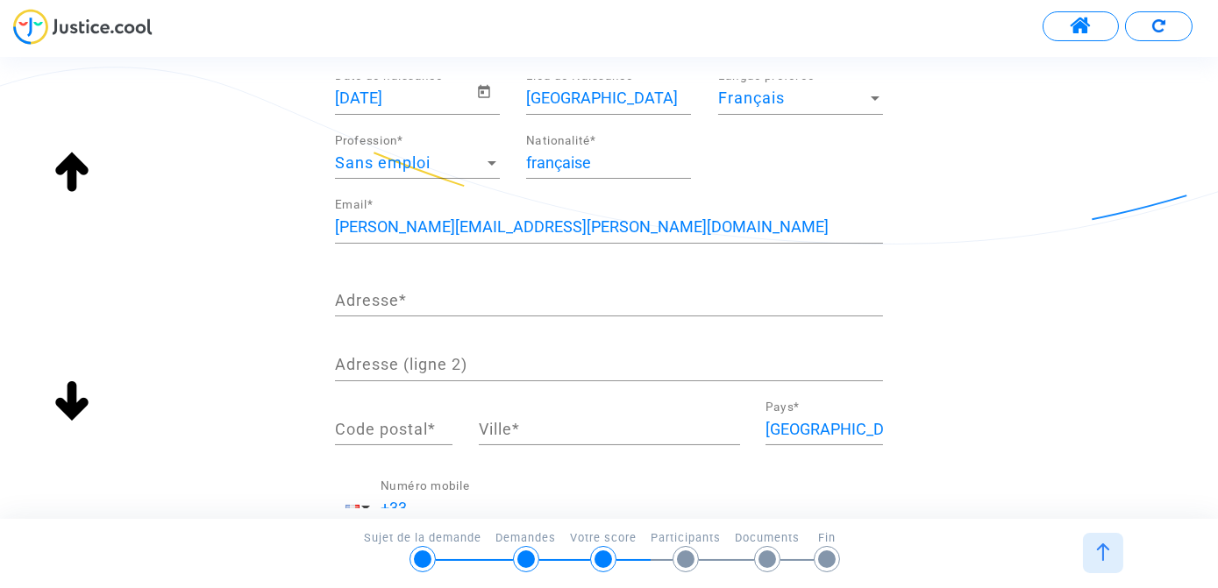
scroll to position [239, 0]
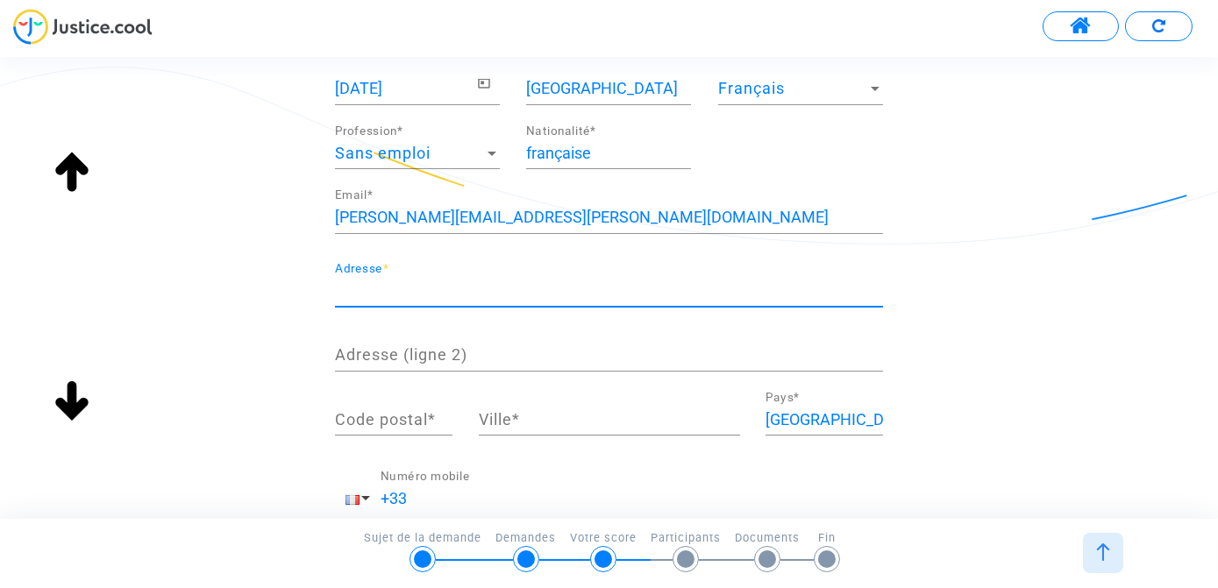
click at [400, 300] on input "Adresse *" at bounding box center [609, 291] width 548 height 18
type input "[STREET_ADDRESS]"
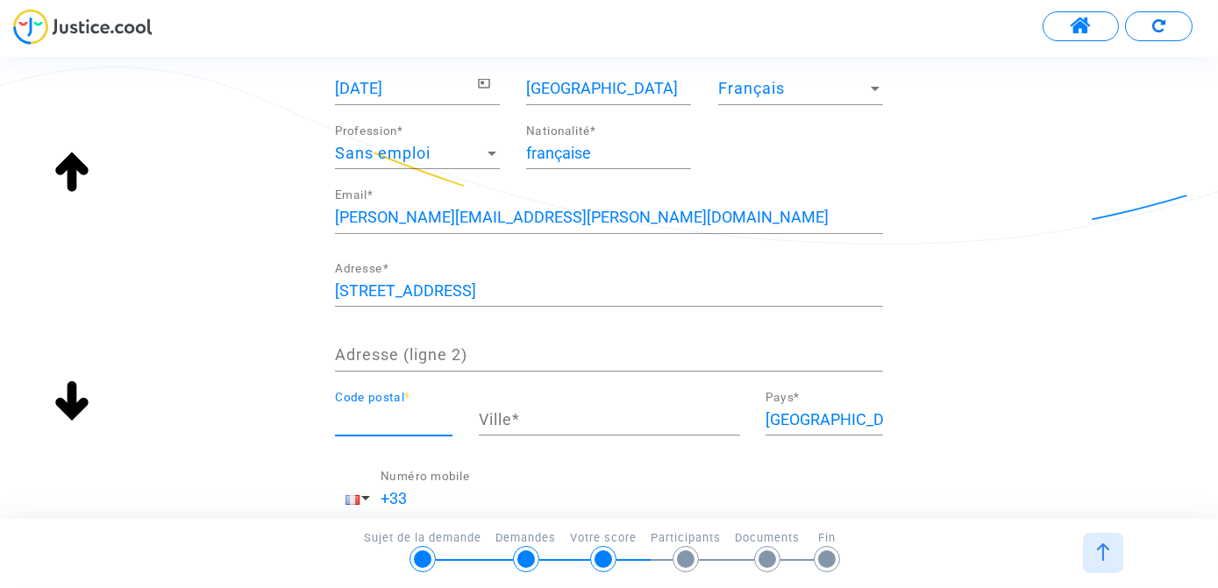
click at [389, 429] on input "Code postal *" at bounding box center [394, 420] width 118 height 18
type input "03240"
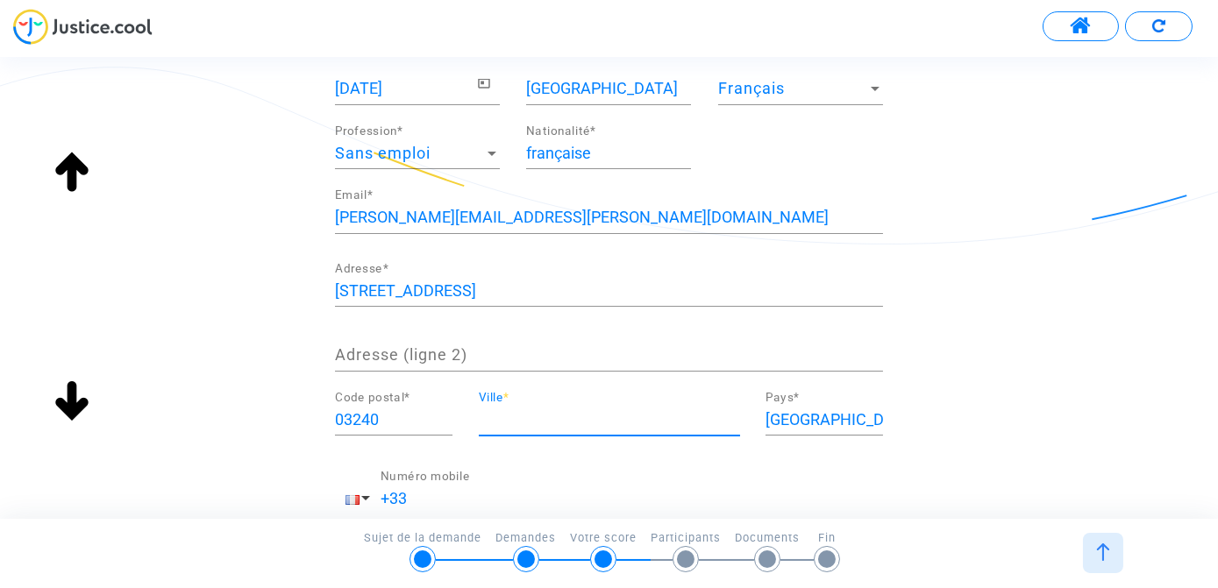
click at [502, 429] on input "Ville *" at bounding box center [609, 420] width 261 height 18
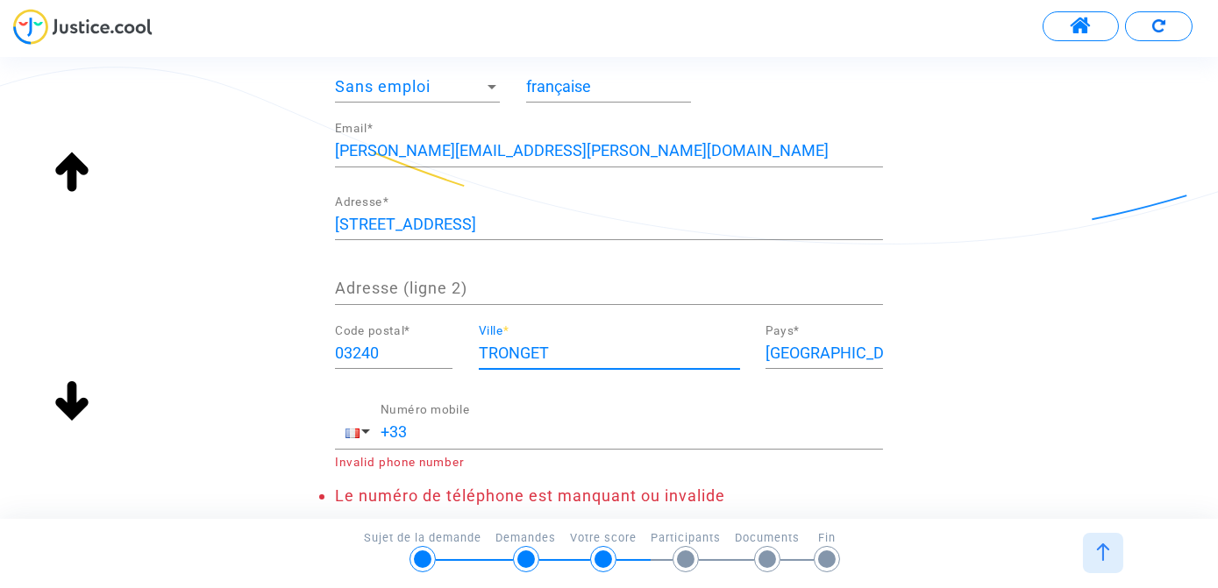
scroll to position [398, 0]
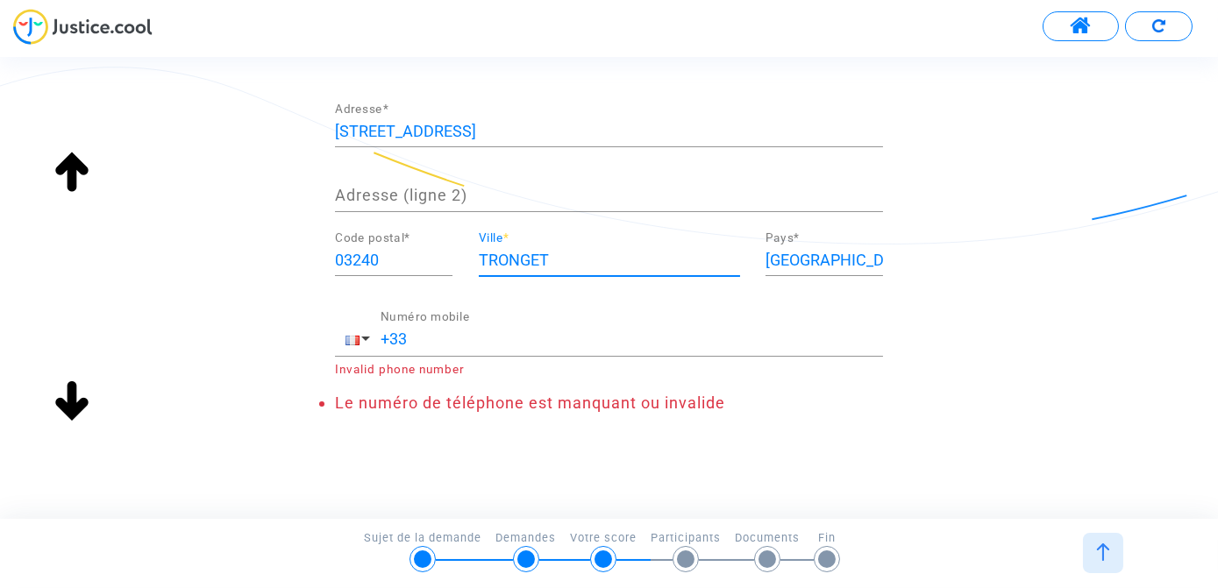
type input "TRONGET"
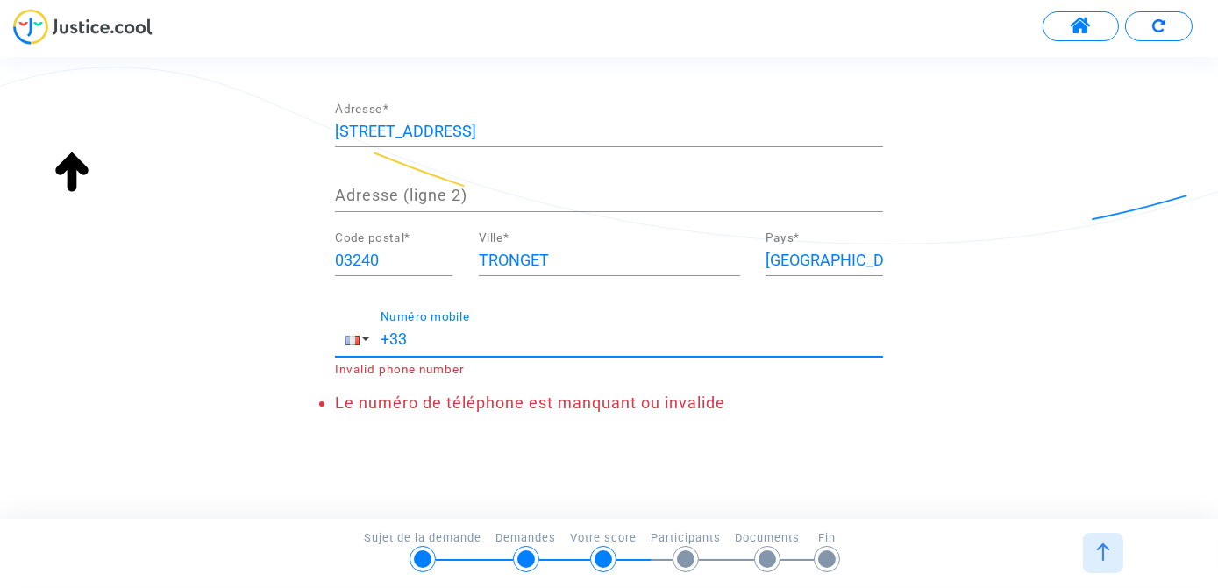
click at [460, 348] on input "+33" at bounding box center [632, 340] width 503 height 18
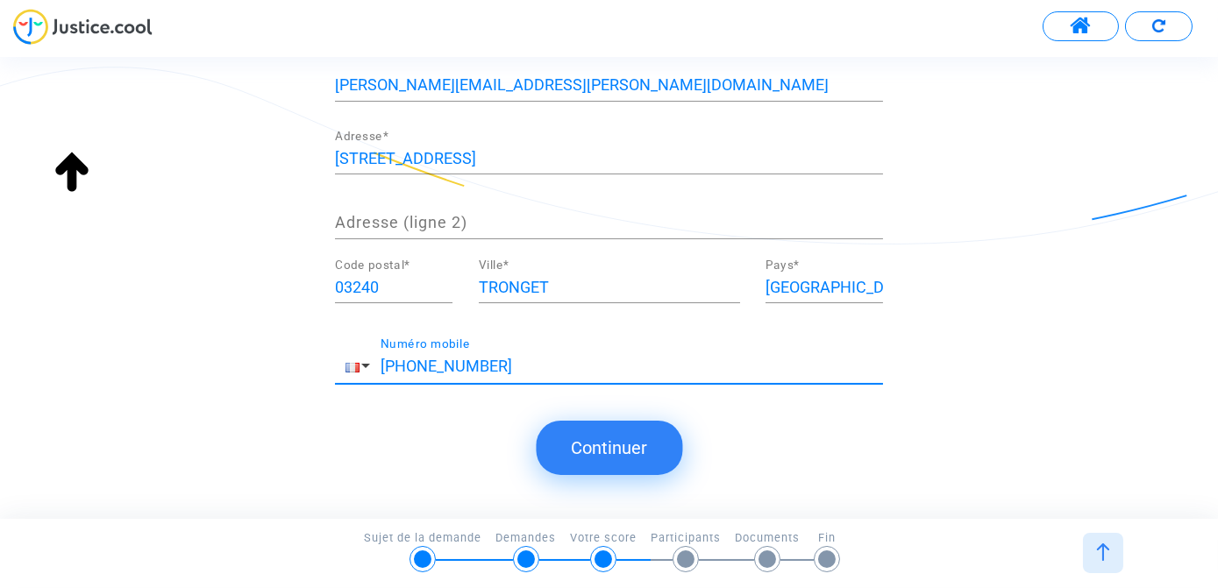
type input "[PHONE_NUMBER]"
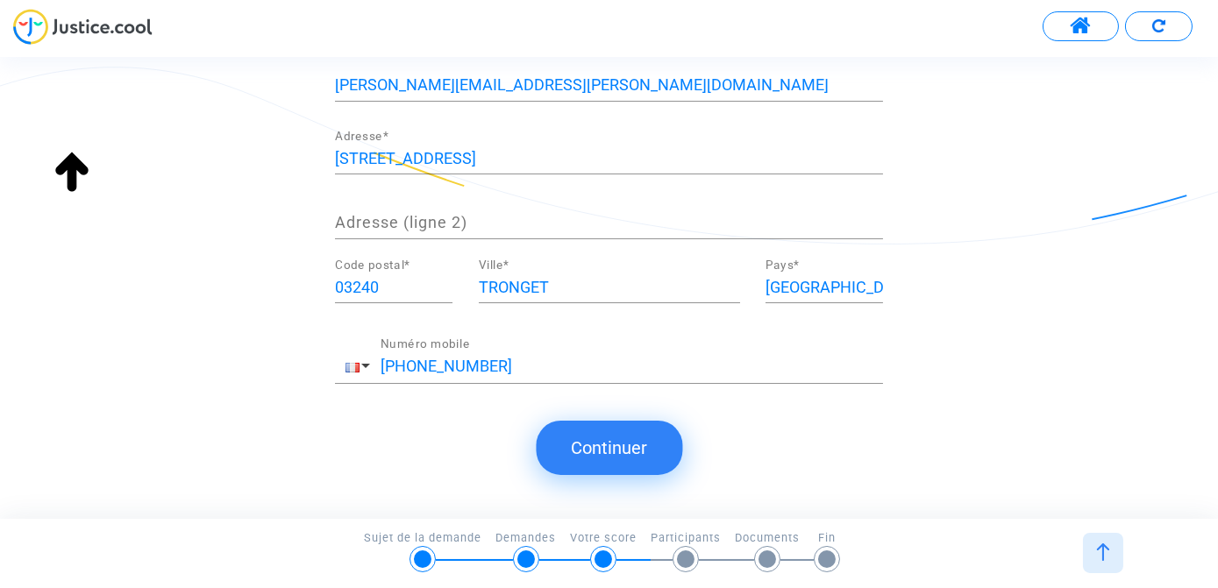
click at [619, 440] on button "Continuer" at bounding box center [609, 448] width 146 height 54
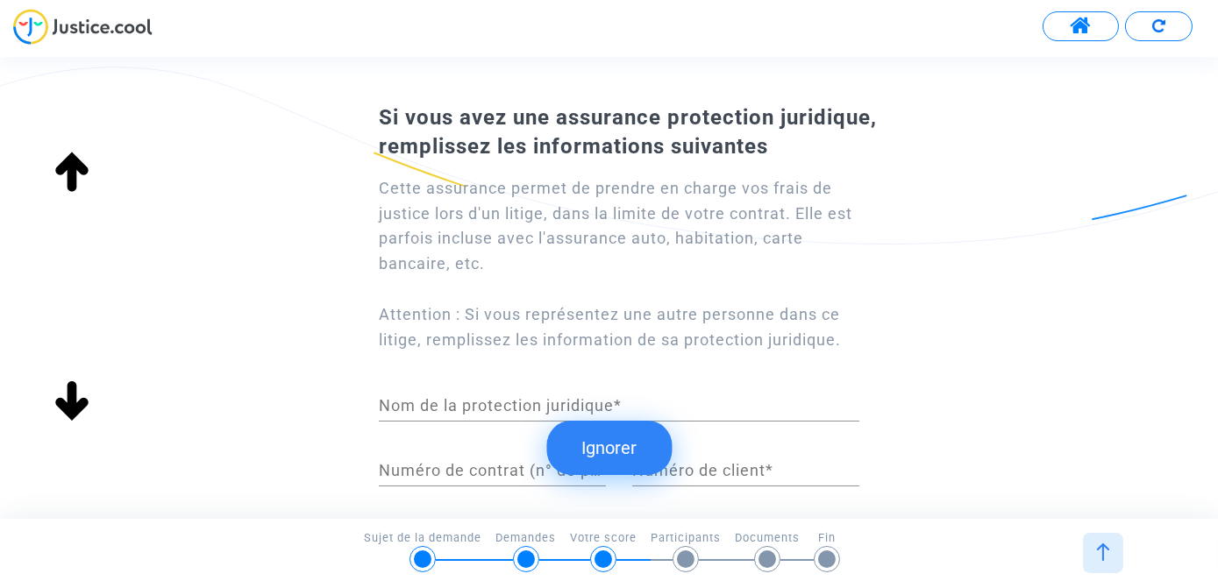
scroll to position [0, 0]
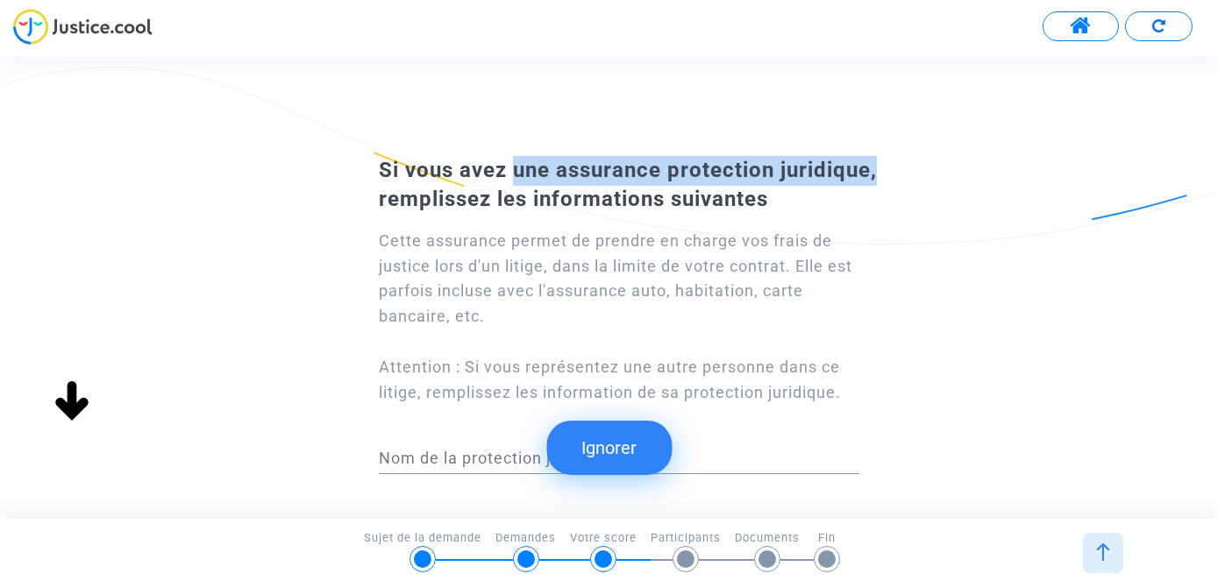
drag, startPoint x: 507, startPoint y: 172, endPoint x: 870, endPoint y: 161, distance: 363.2
click at [870, 161] on span "Si vous avez une assurance protection juridique, remplissez les informations su…" at bounding box center [628, 185] width 498 height 54
copy span "une assurance protection juridique"
